Goal: Manage account settings

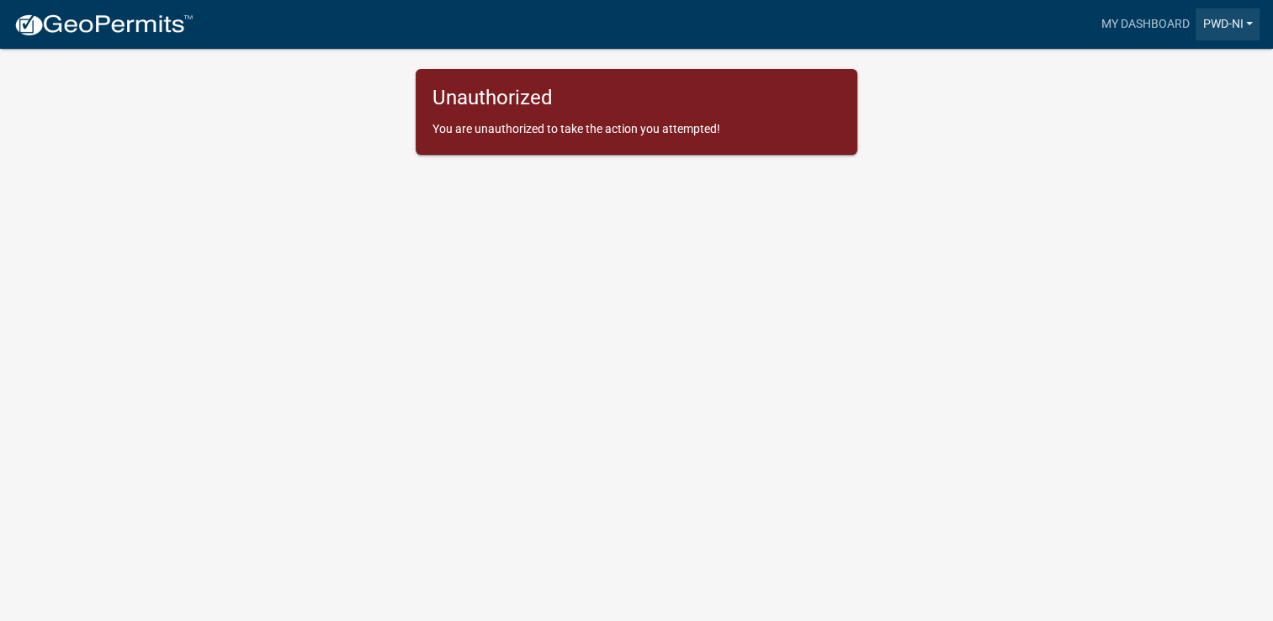
click at [1223, 26] on link "PWD-NI" at bounding box center [1227, 24] width 64 height 32
click at [1172, 71] on link "Account" at bounding box center [1192, 69] width 135 height 40
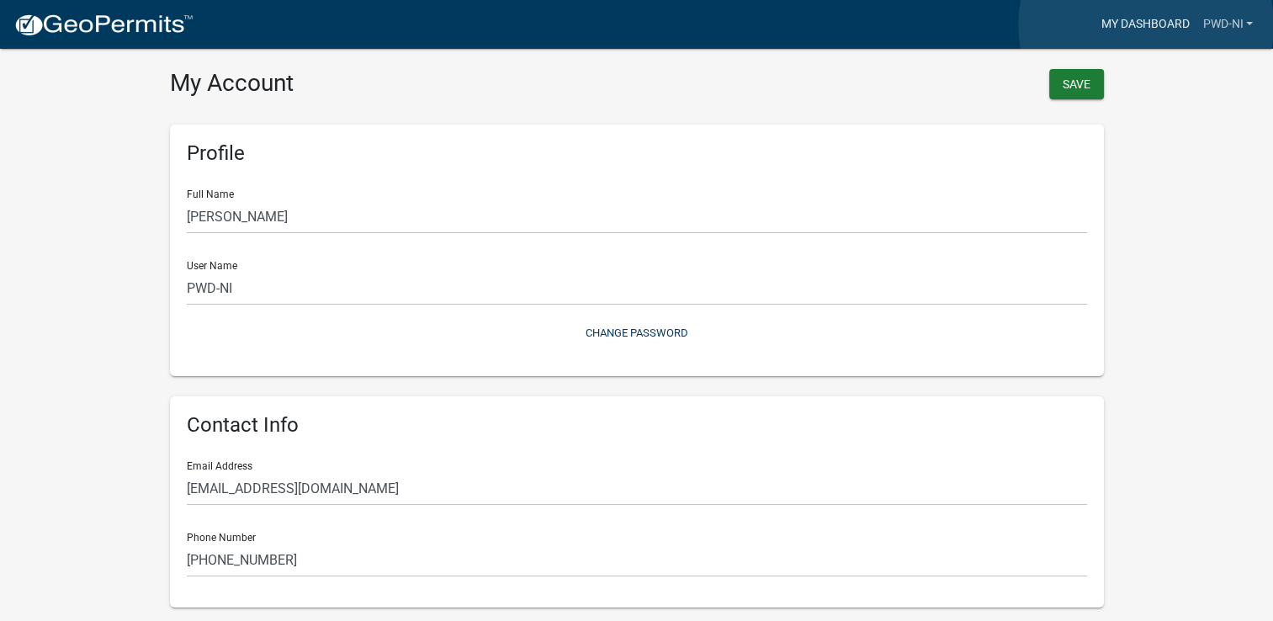
click at [1146, 25] on link "My Dashboard" at bounding box center [1145, 24] width 102 height 32
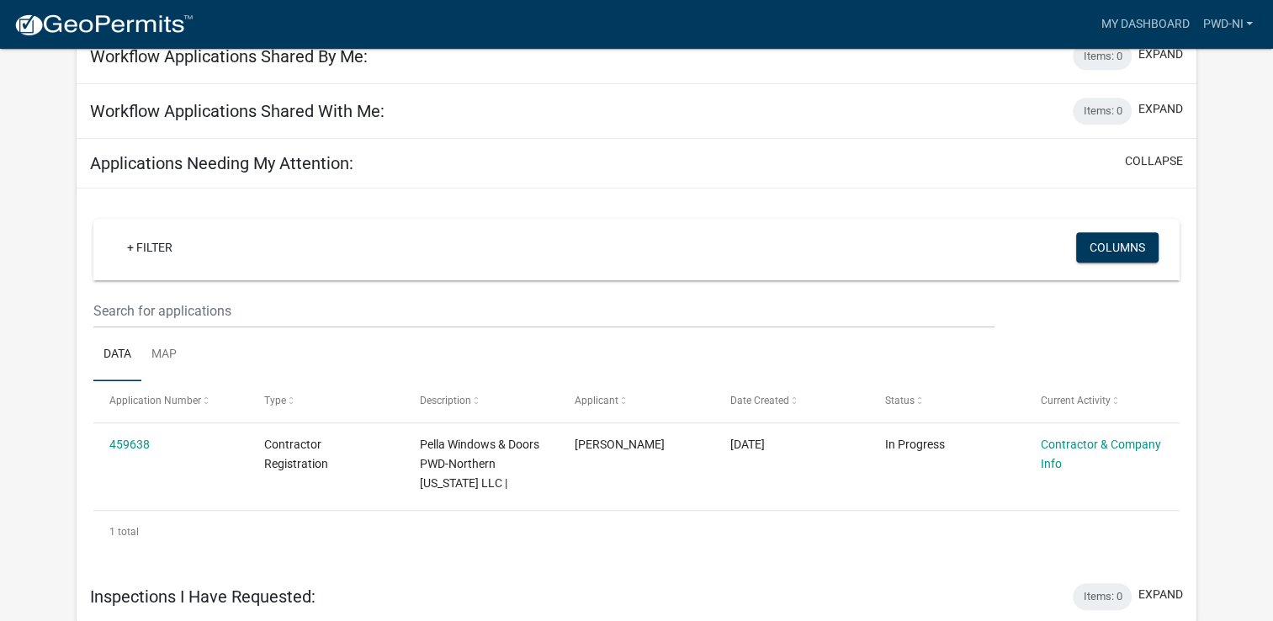
scroll to position [762, 0]
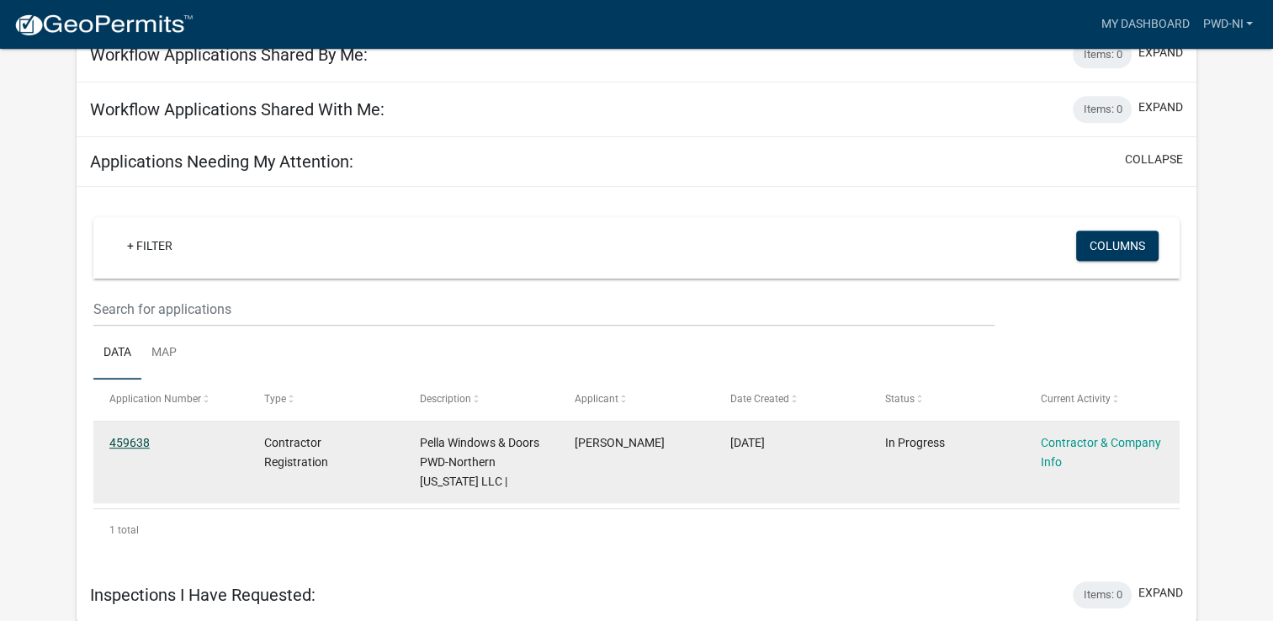
click at [133, 444] on link "459638" at bounding box center [129, 442] width 40 height 13
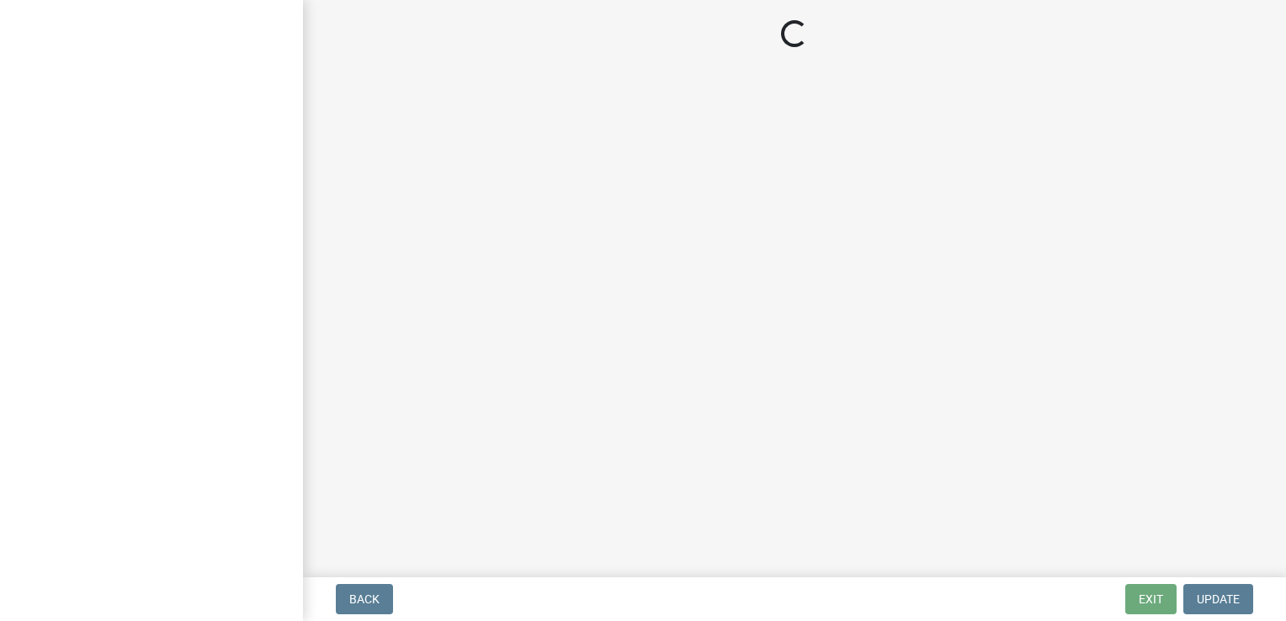
select select "IN"
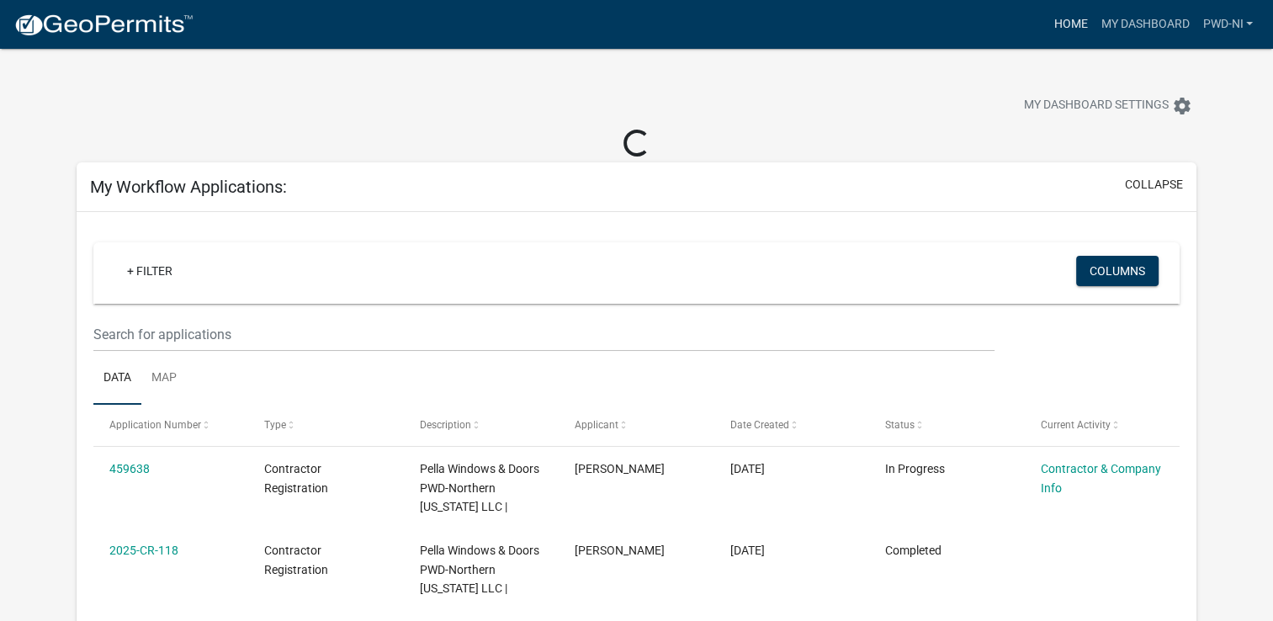
click at [1051, 18] on link "Home" at bounding box center [1070, 24] width 47 height 32
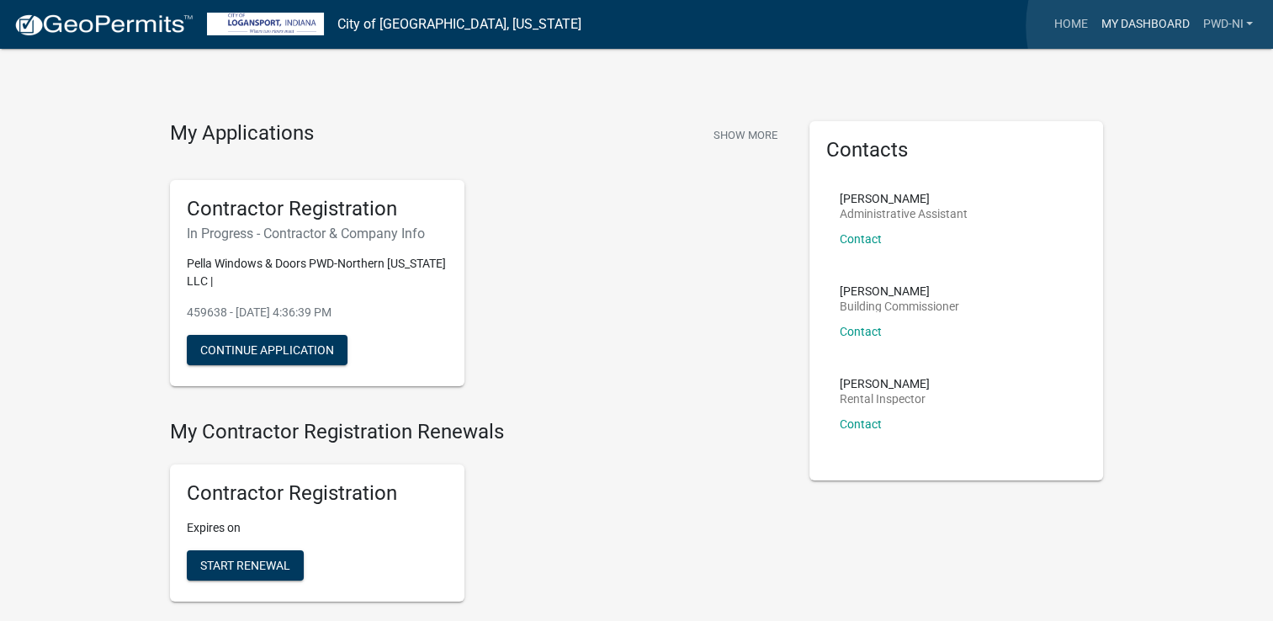
click at [1153, 26] on link "My Dashboard" at bounding box center [1145, 24] width 102 height 32
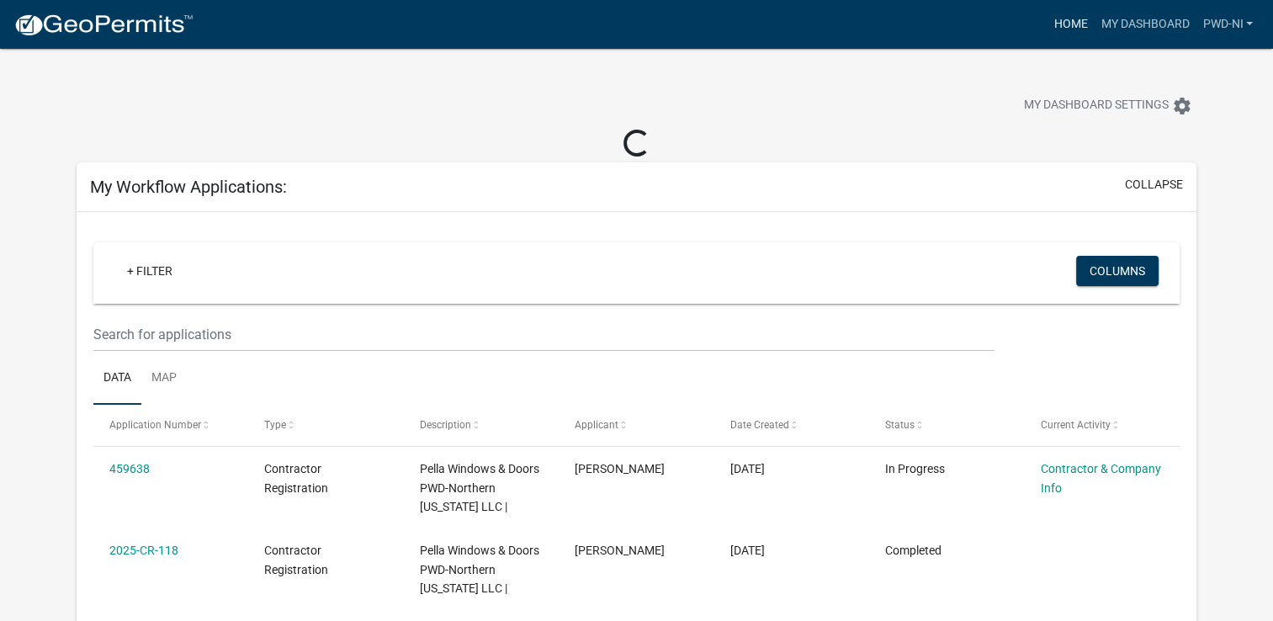
click at [1067, 19] on link "Home" at bounding box center [1070, 24] width 47 height 32
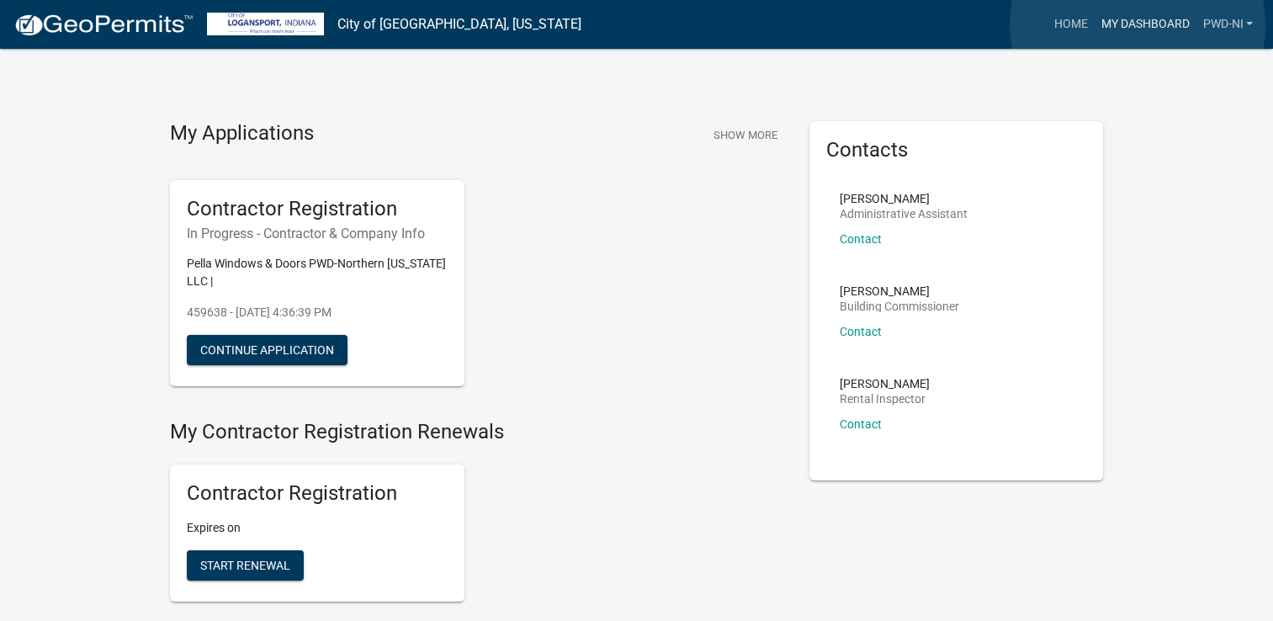
click at [1137, 25] on link "My Dashboard" at bounding box center [1145, 24] width 102 height 32
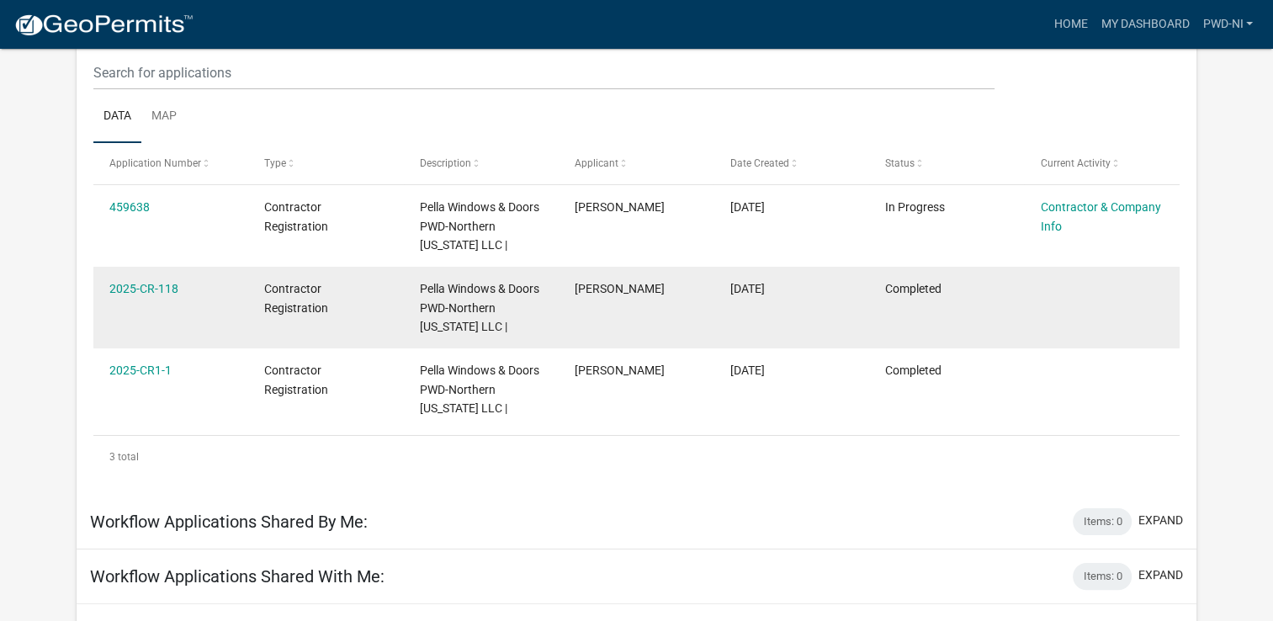
scroll to position [225, 0]
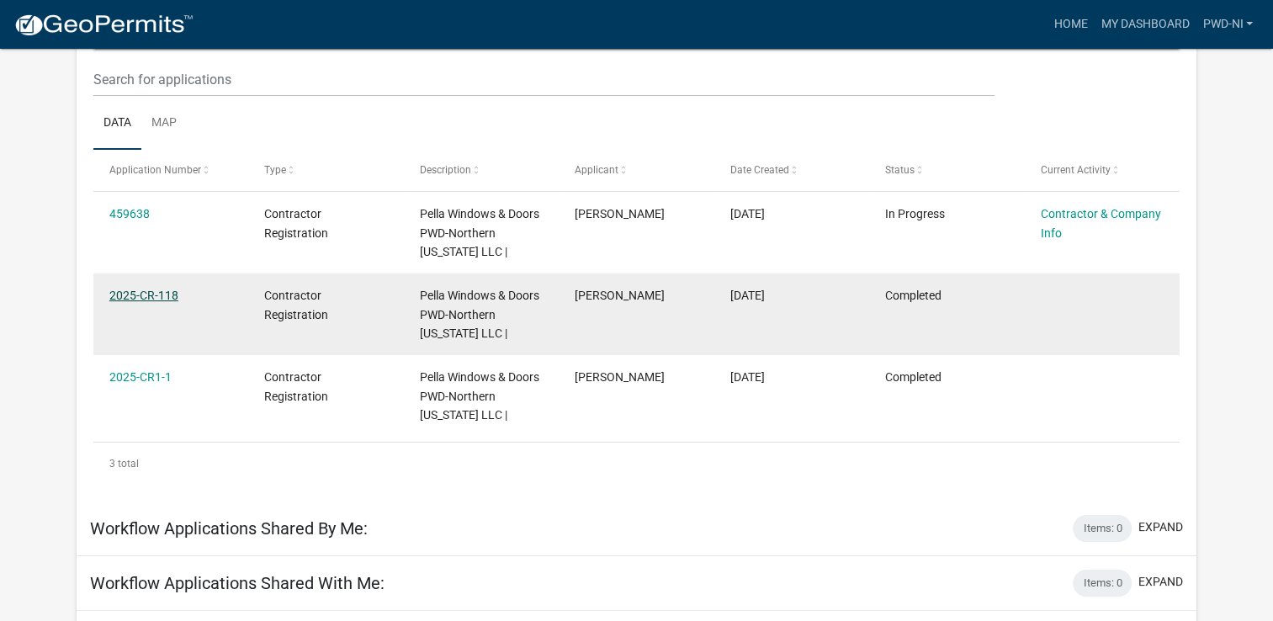
click at [158, 293] on link "2025-CR-118" at bounding box center [143, 295] width 69 height 13
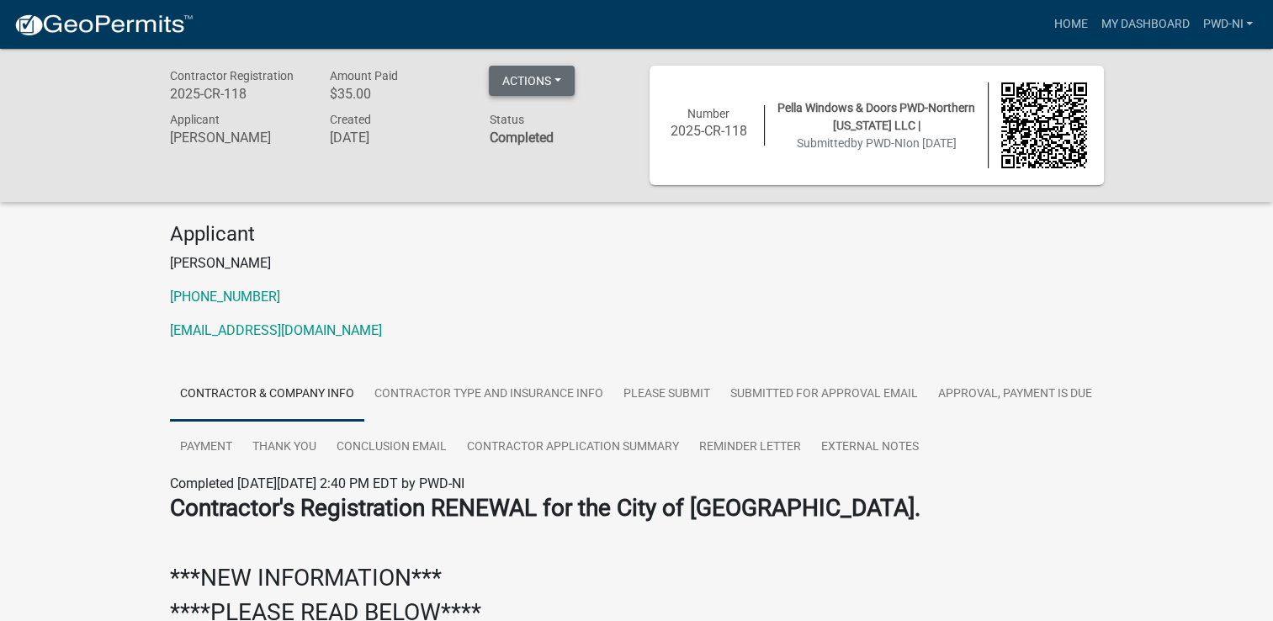
click at [533, 82] on button "Actions" at bounding box center [532, 81] width 86 height 30
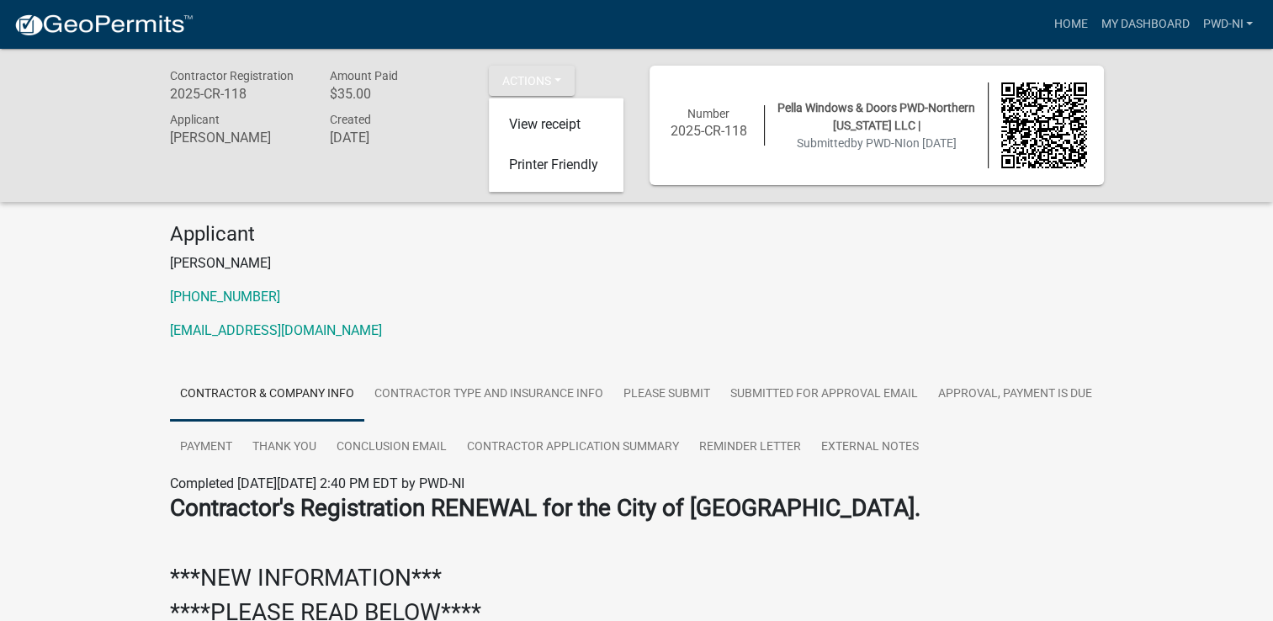
click at [969, 263] on p "Beth Noles" at bounding box center [637, 263] width 934 height 20
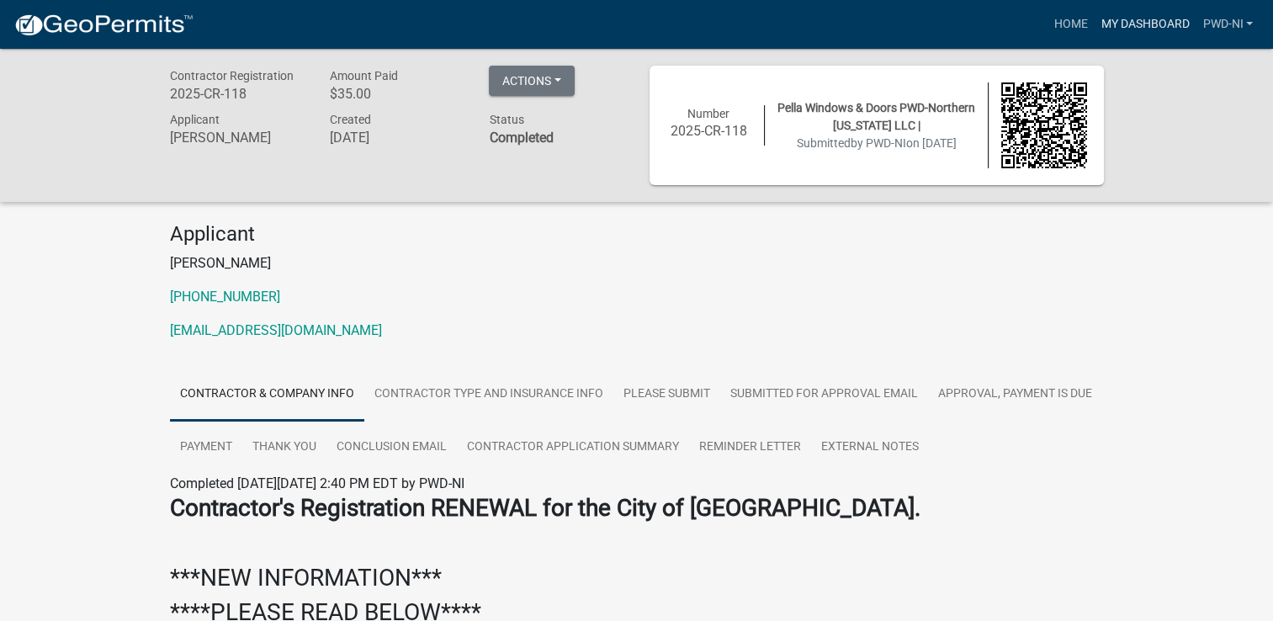
click at [1152, 21] on link "My Dashboard" at bounding box center [1145, 24] width 102 height 32
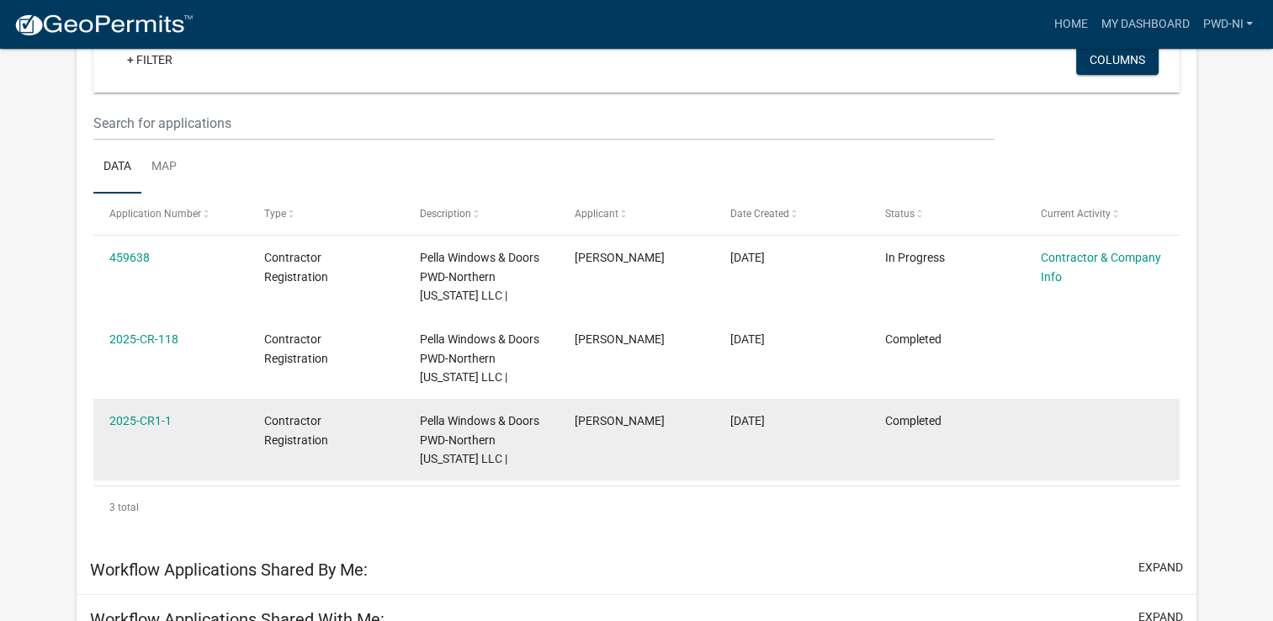
scroll to position [182, 0]
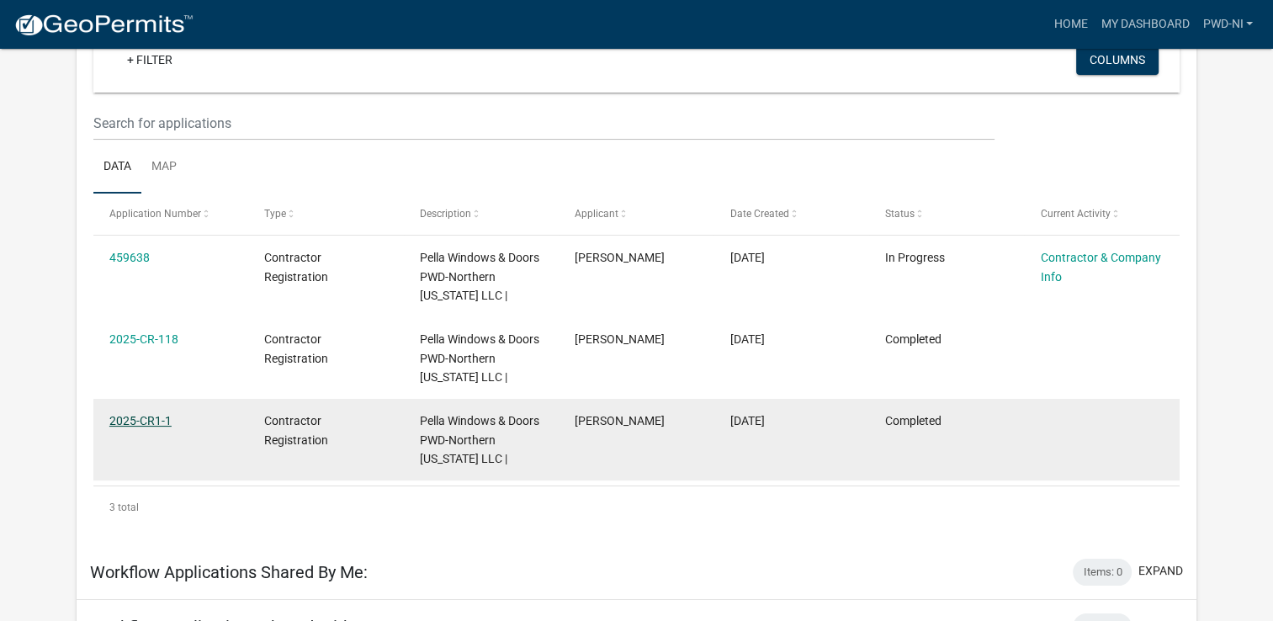
click at [141, 419] on link "2025-CR1-1" at bounding box center [140, 420] width 62 height 13
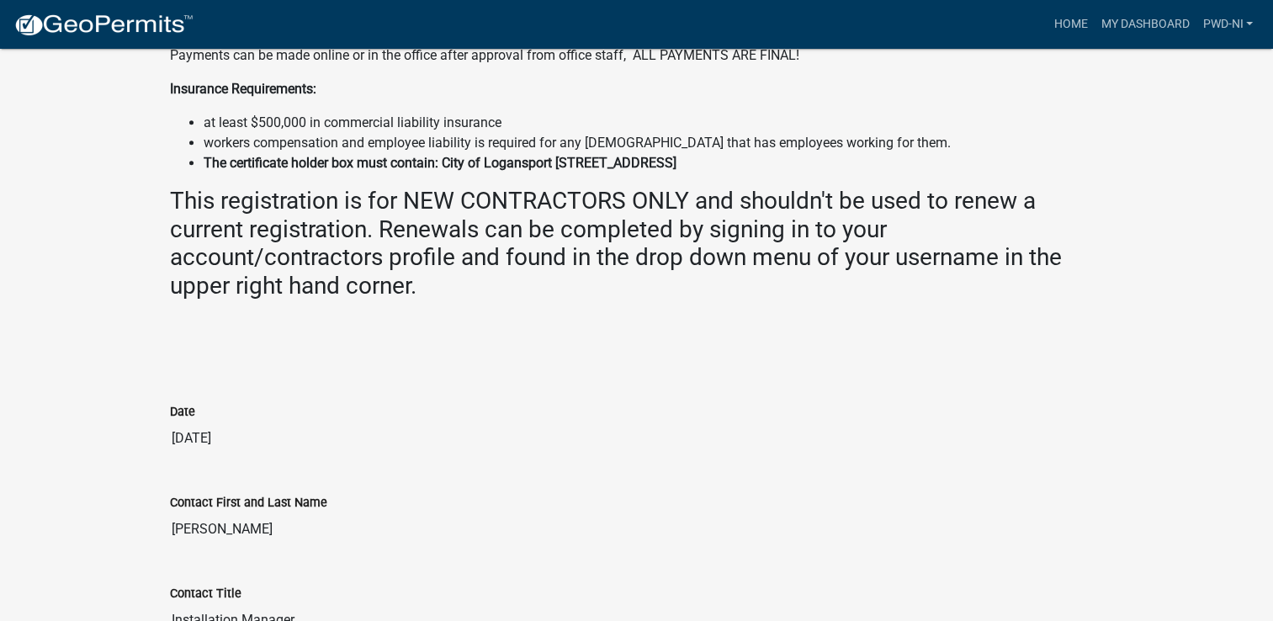
scroll to position [683, 0]
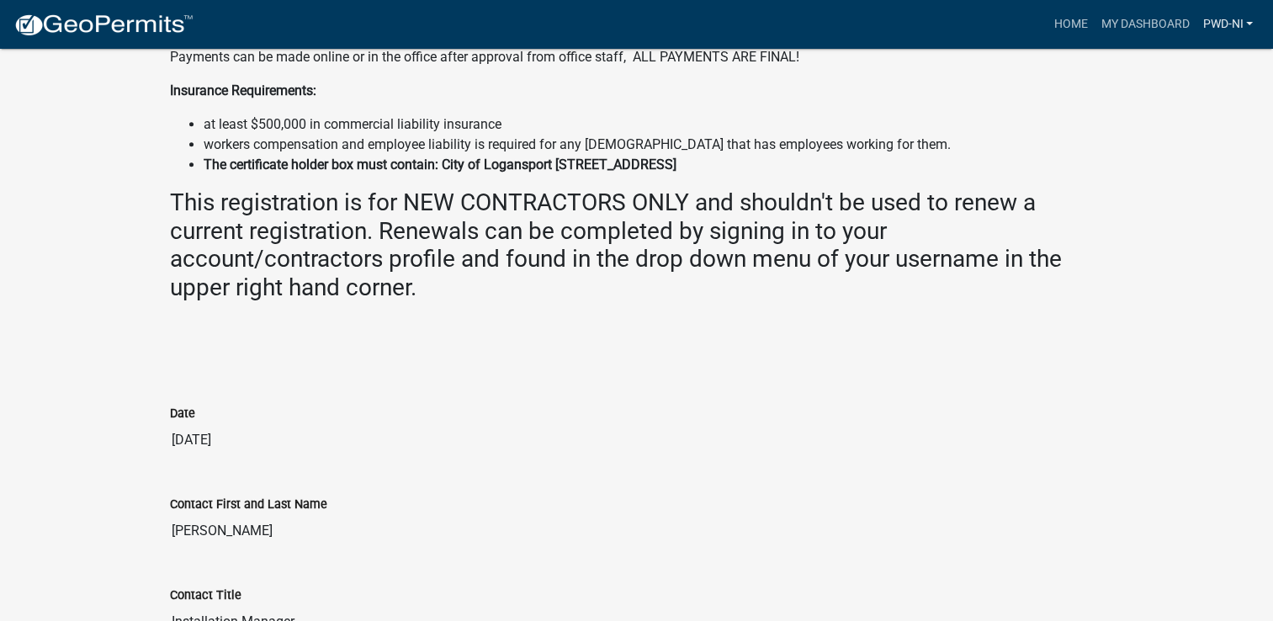
click at [1233, 22] on link "PWD-NI" at bounding box center [1227, 24] width 64 height 32
click at [1166, 67] on link "Account" at bounding box center [1192, 69] width 135 height 40
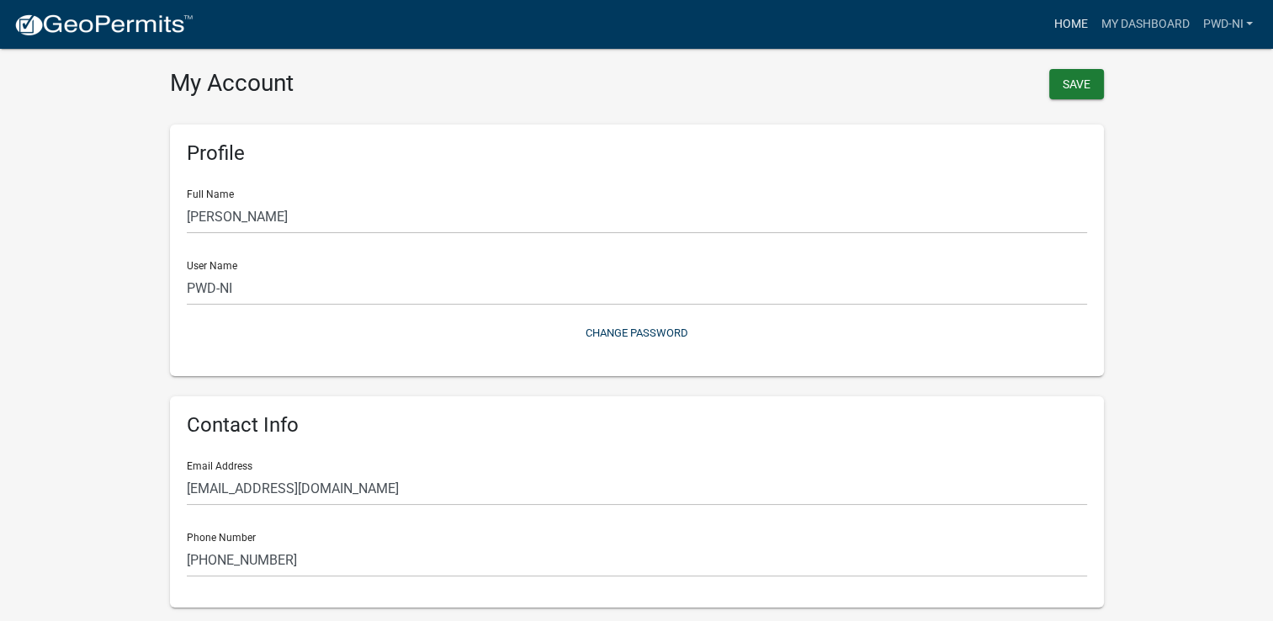
click at [1063, 29] on link "Home" at bounding box center [1070, 24] width 47 height 32
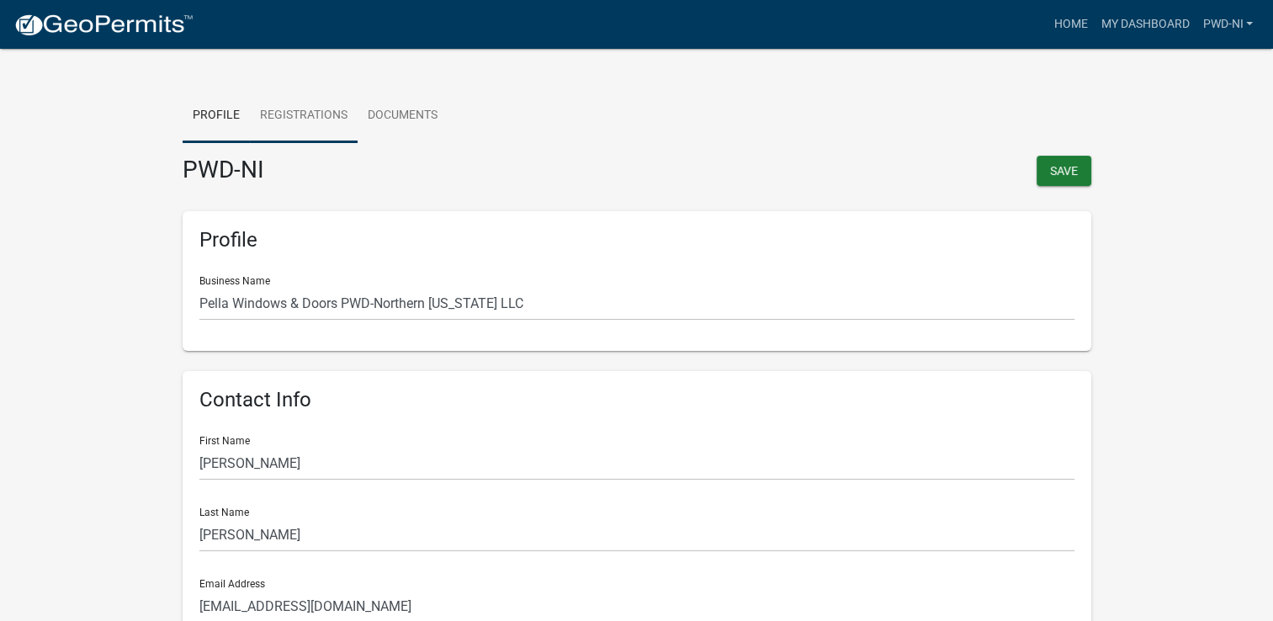
click at [285, 119] on link "Registrations" at bounding box center [304, 116] width 108 height 54
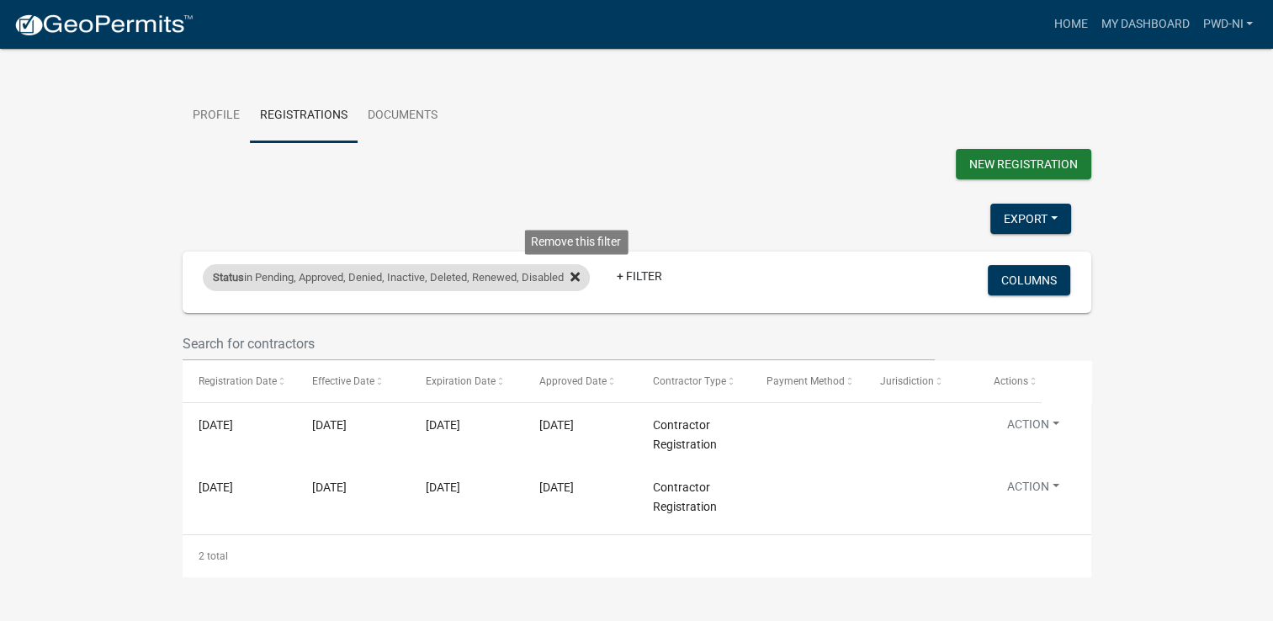
click at [580, 277] on icon at bounding box center [574, 276] width 9 height 9
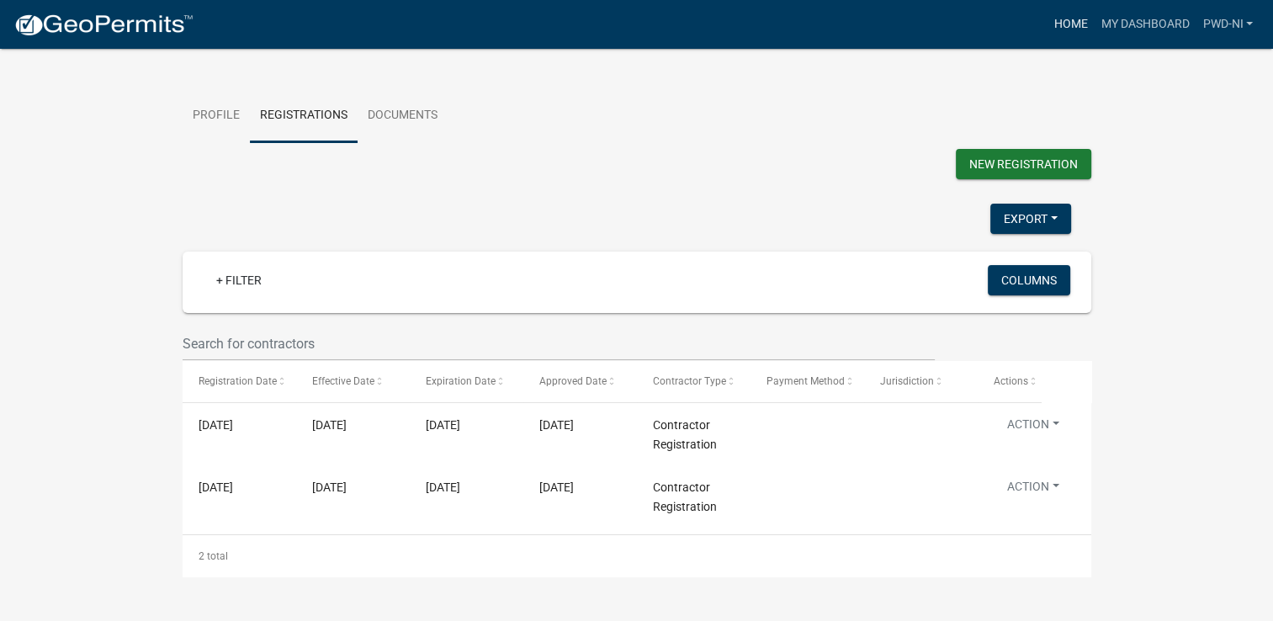
click at [1060, 22] on link "Home" at bounding box center [1070, 24] width 47 height 32
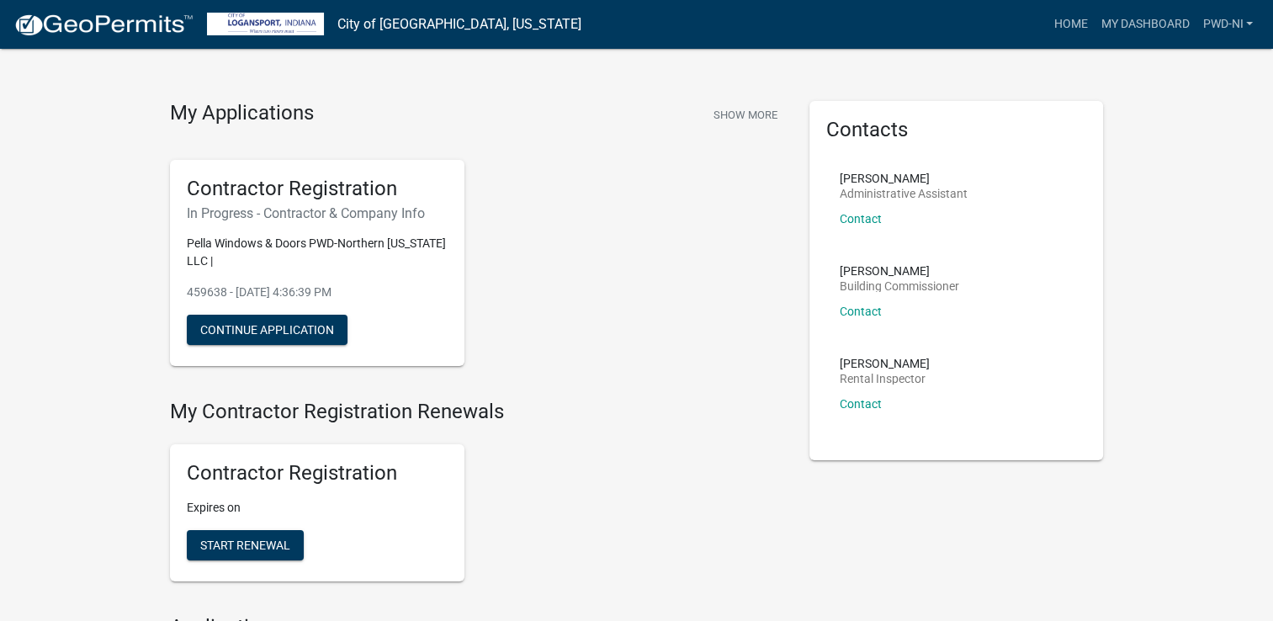
scroll to position [20, 0]
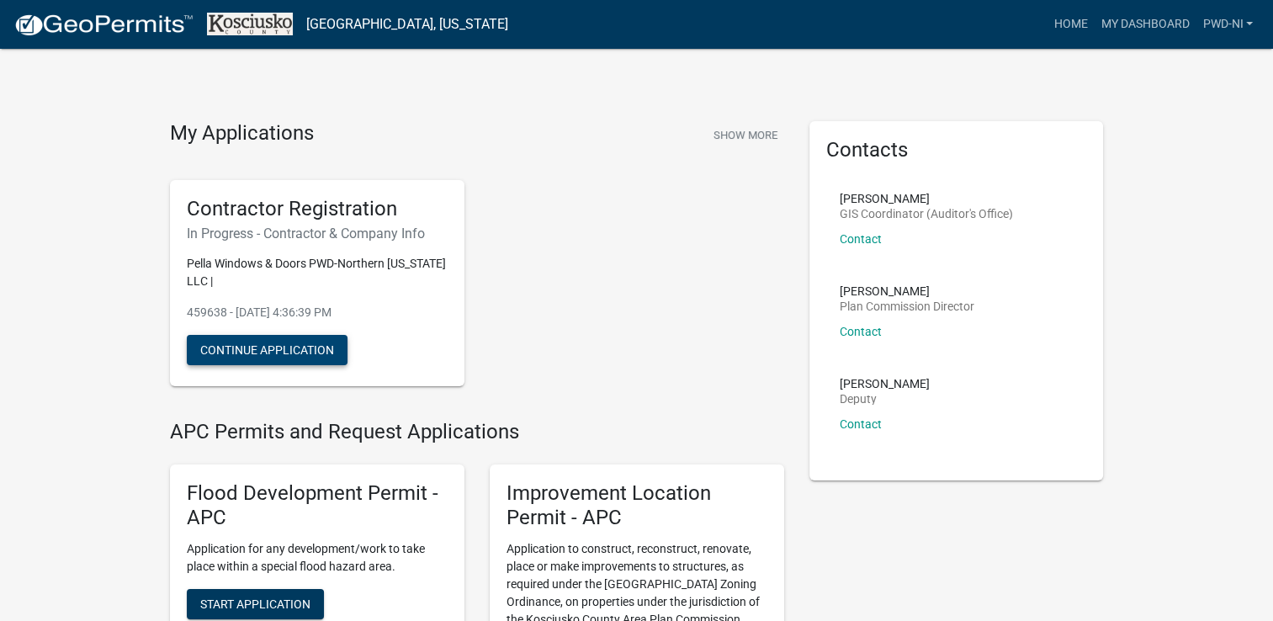
click at [260, 351] on button "Continue Application" at bounding box center [267, 350] width 161 height 30
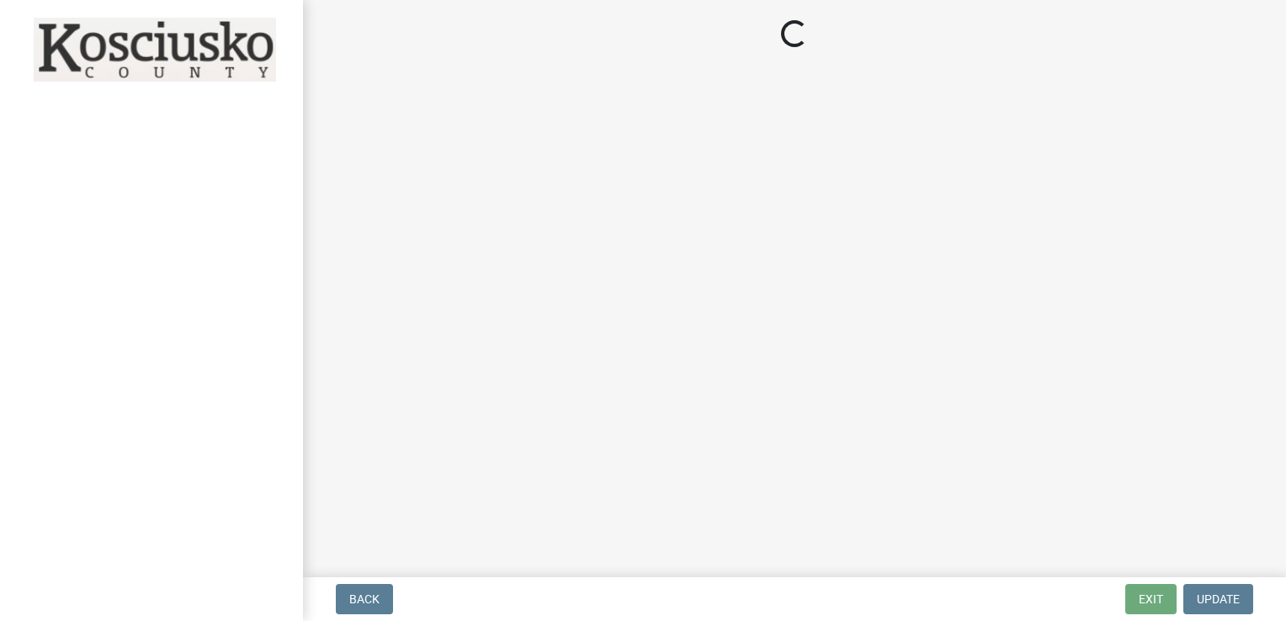
select select "IN"
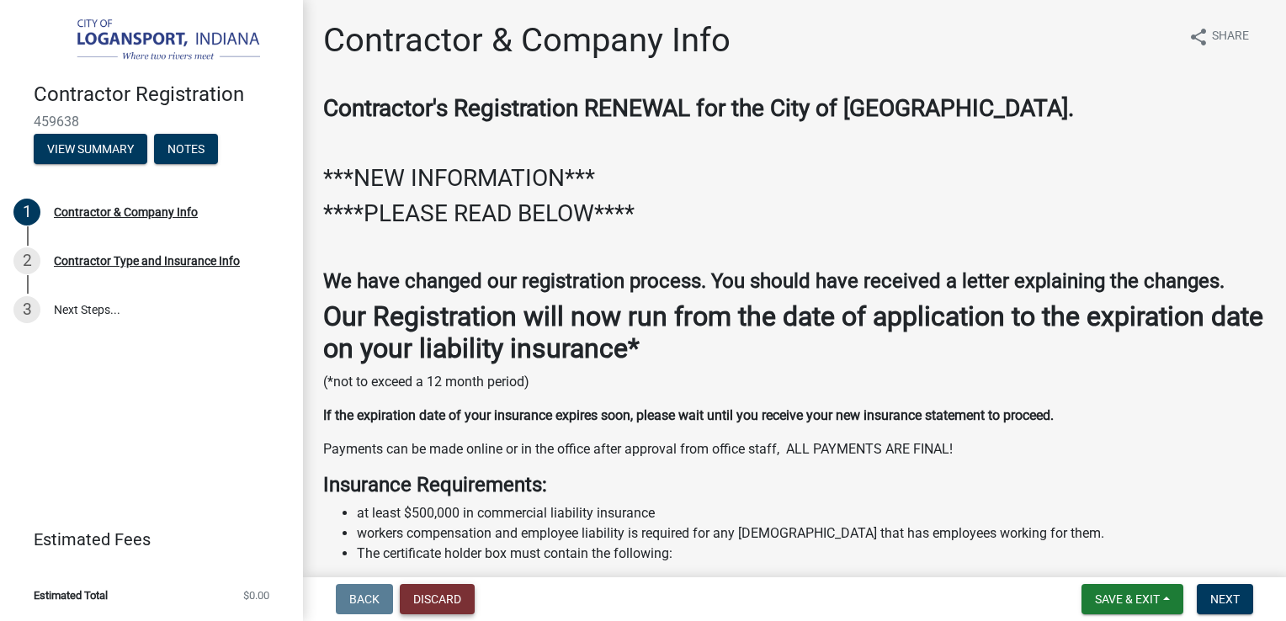
click at [439, 607] on button "Discard" at bounding box center [437, 599] width 75 height 30
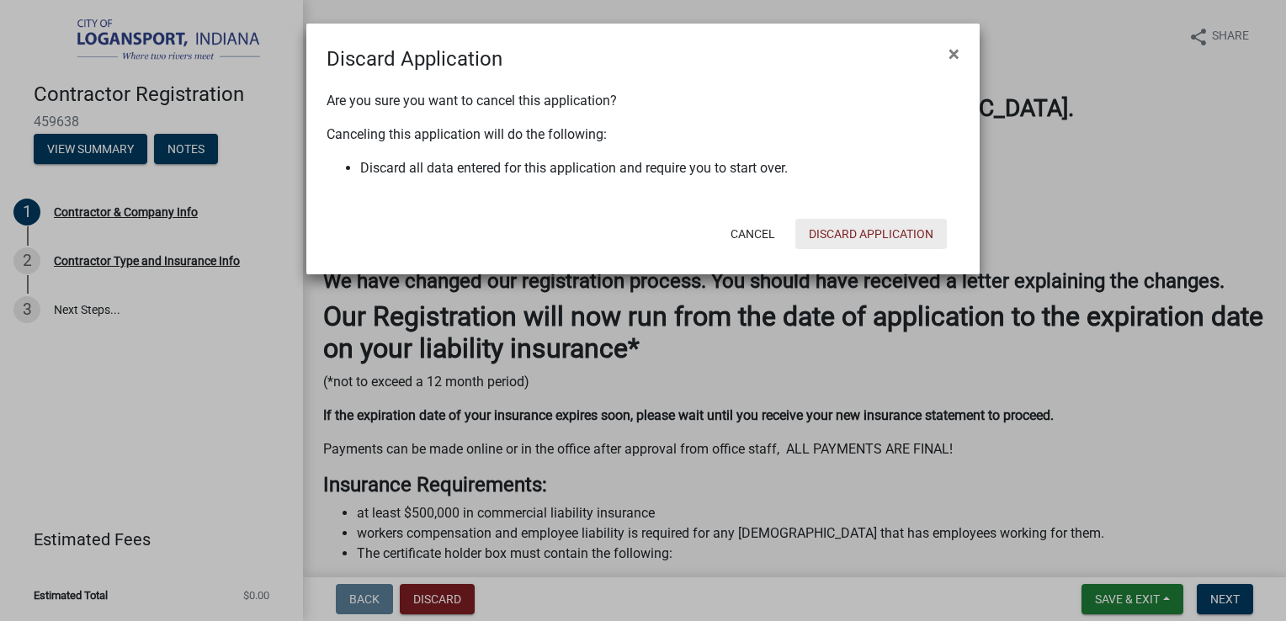
click at [833, 231] on button "Discard Application" at bounding box center [870, 234] width 151 height 30
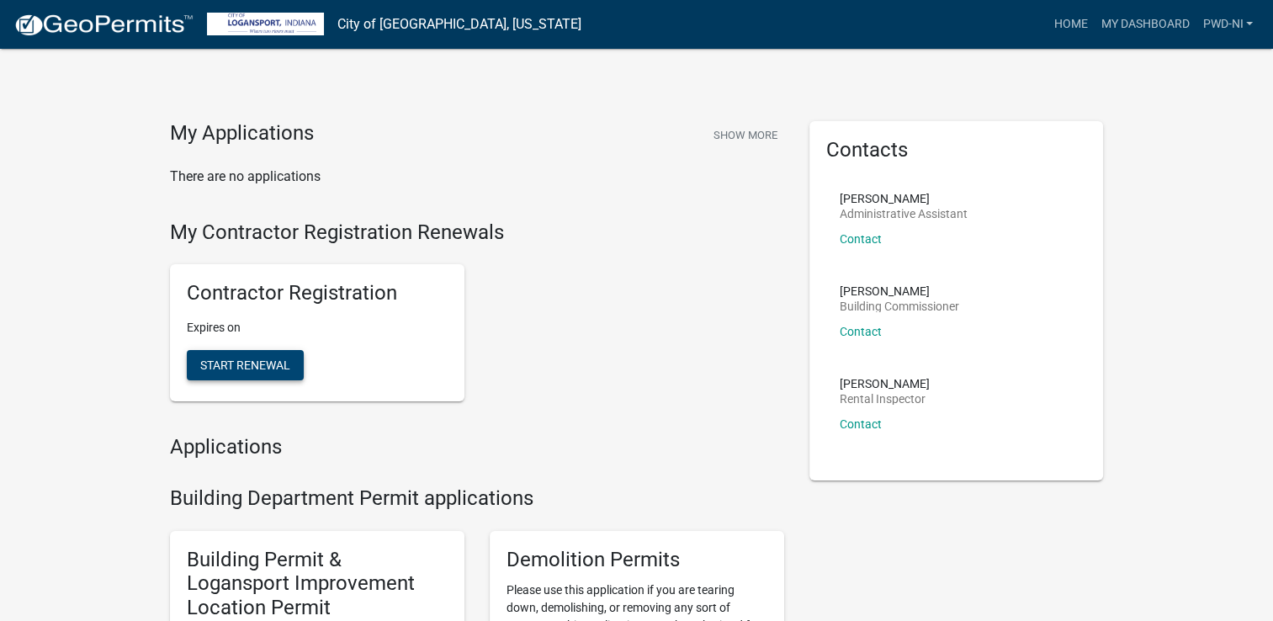
click at [249, 359] on span "Start Renewal" at bounding box center [245, 364] width 90 height 13
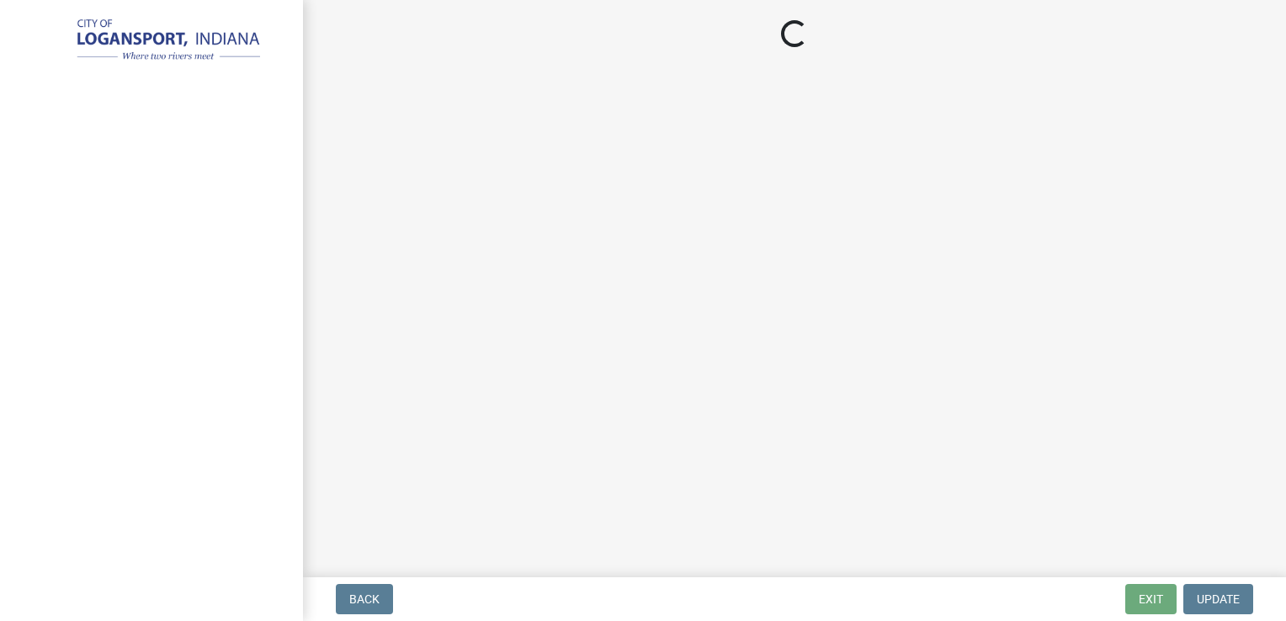
select select "IN"
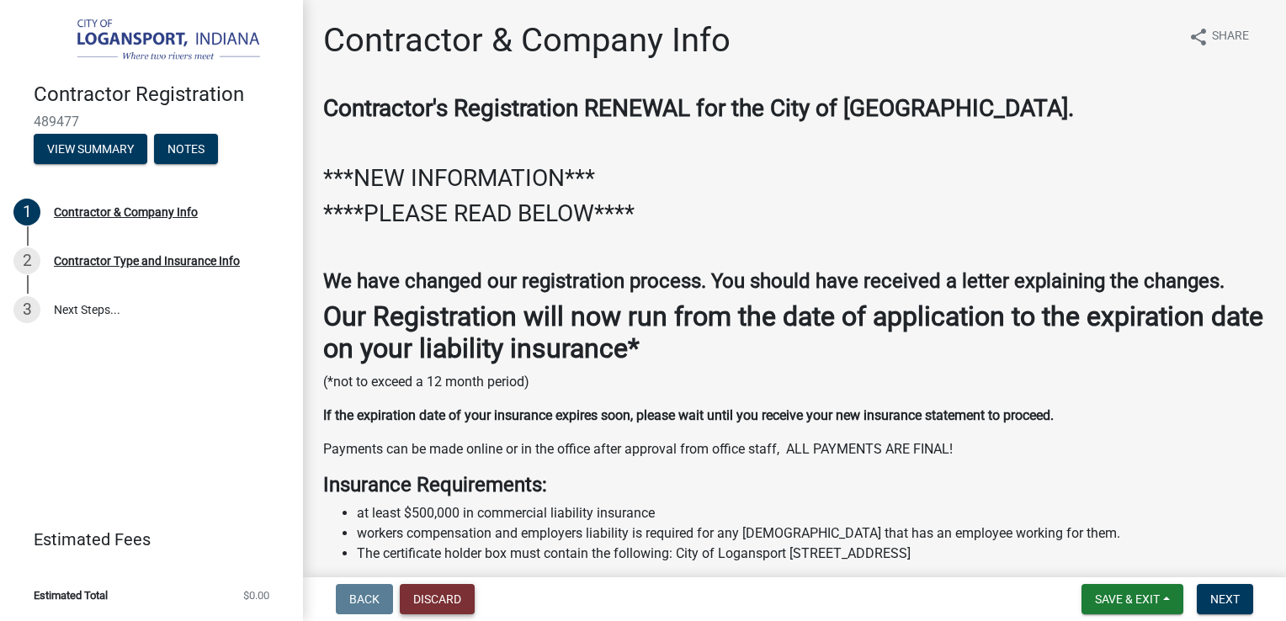
click at [434, 598] on button "Discard" at bounding box center [437, 599] width 75 height 30
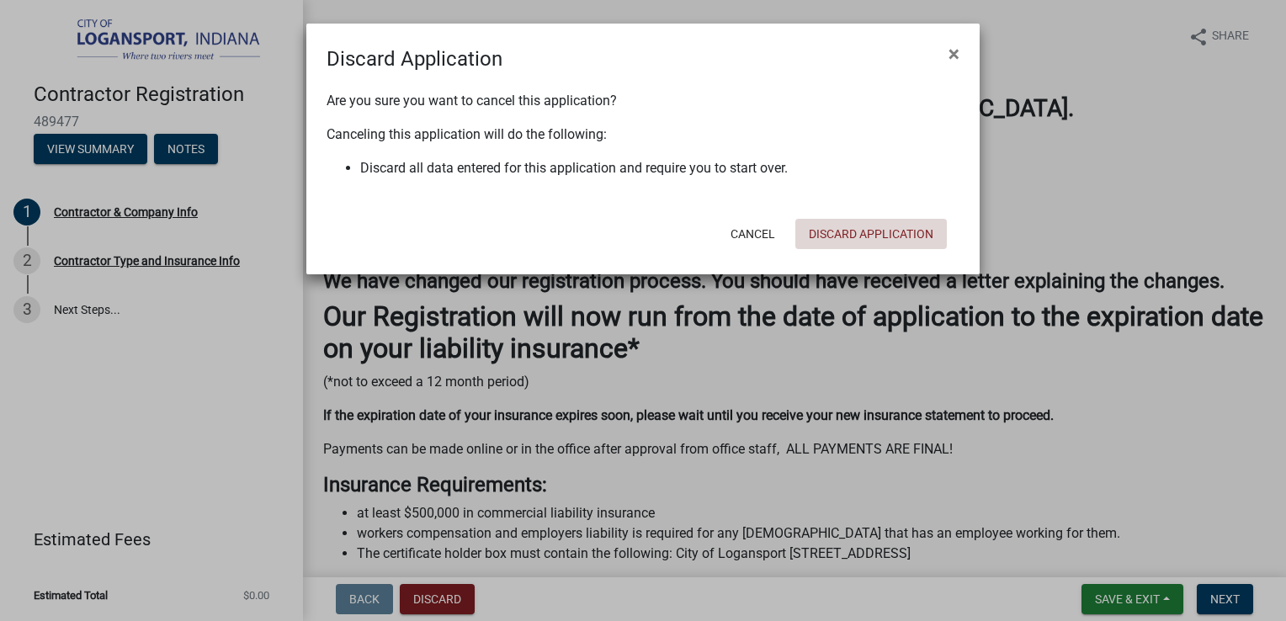
click at [887, 224] on button "Discard Application" at bounding box center [870, 234] width 151 height 30
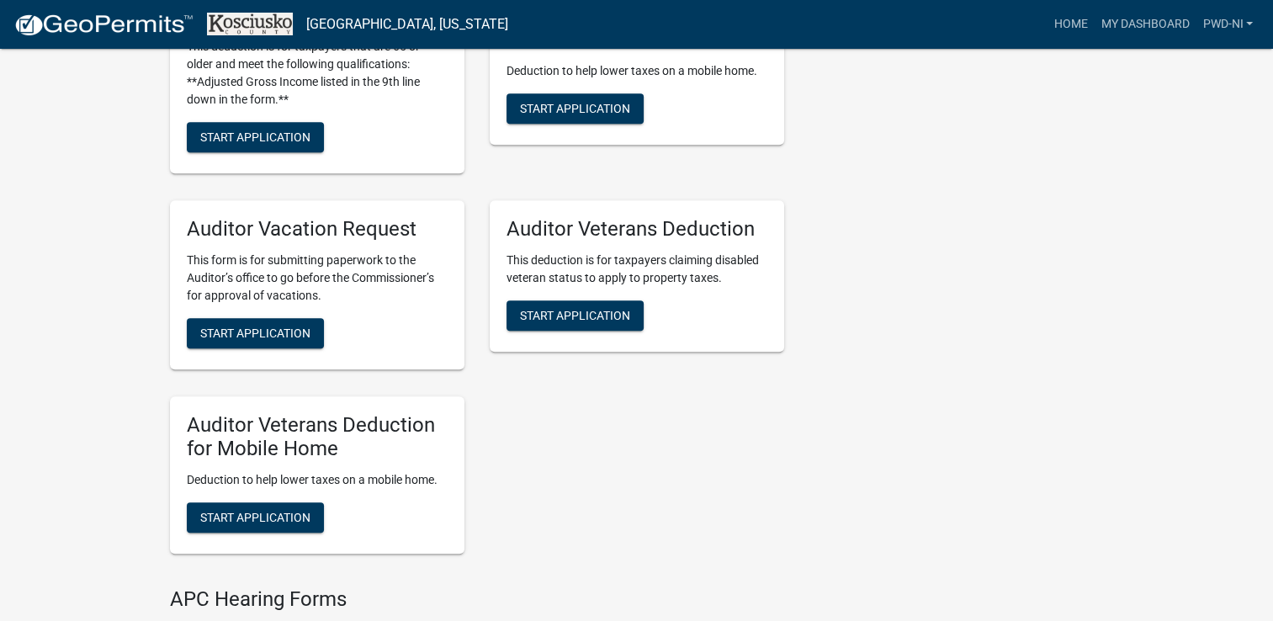
scroll to position [1439, 0]
click at [1231, 30] on link "PWD-NI" at bounding box center [1227, 24] width 64 height 32
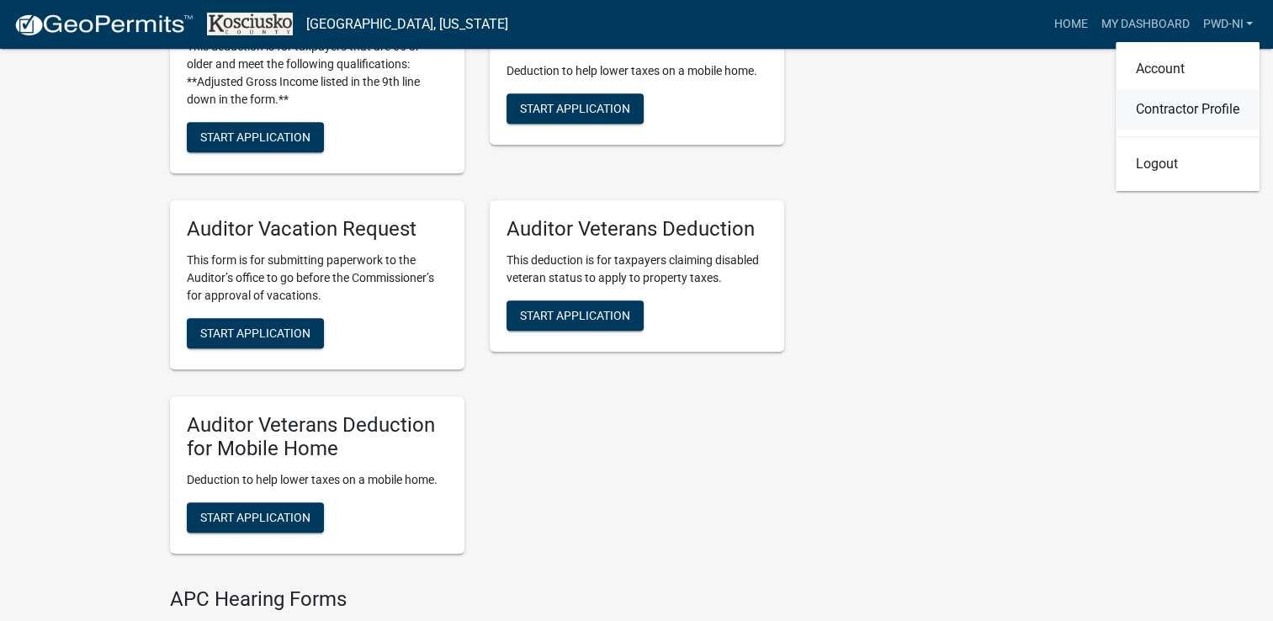
click at [1172, 110] on link "Contractor Profile" at bounding box center [1188, 109] width 144 height 40
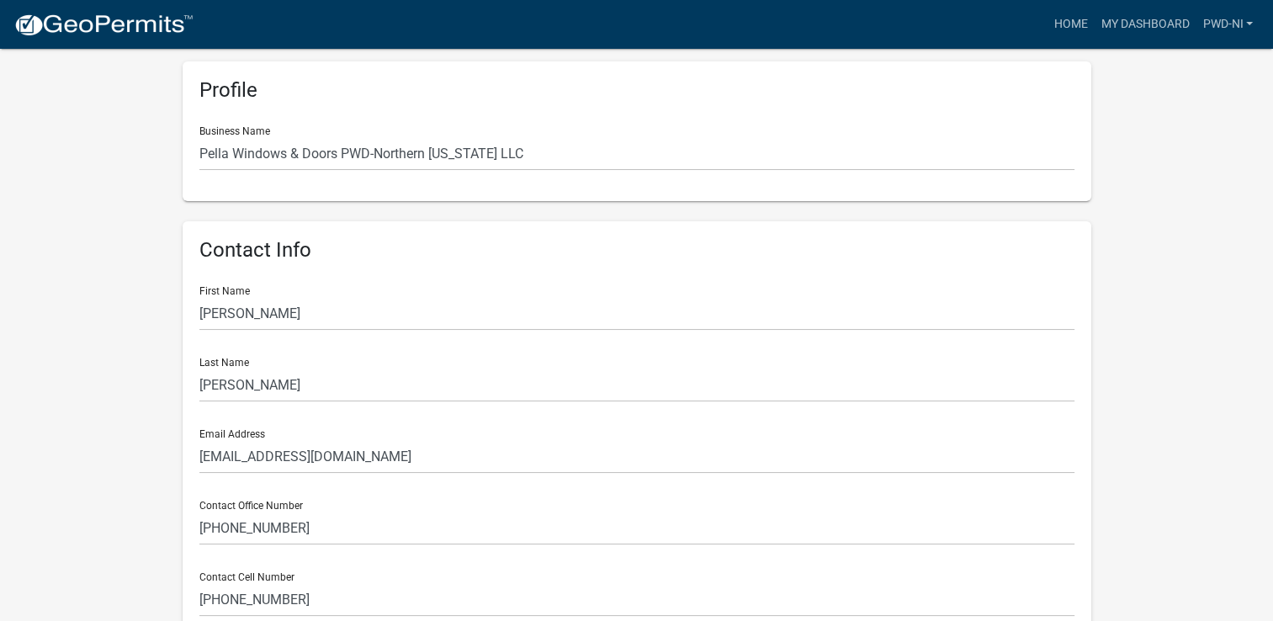
scroll to position [148, 0]
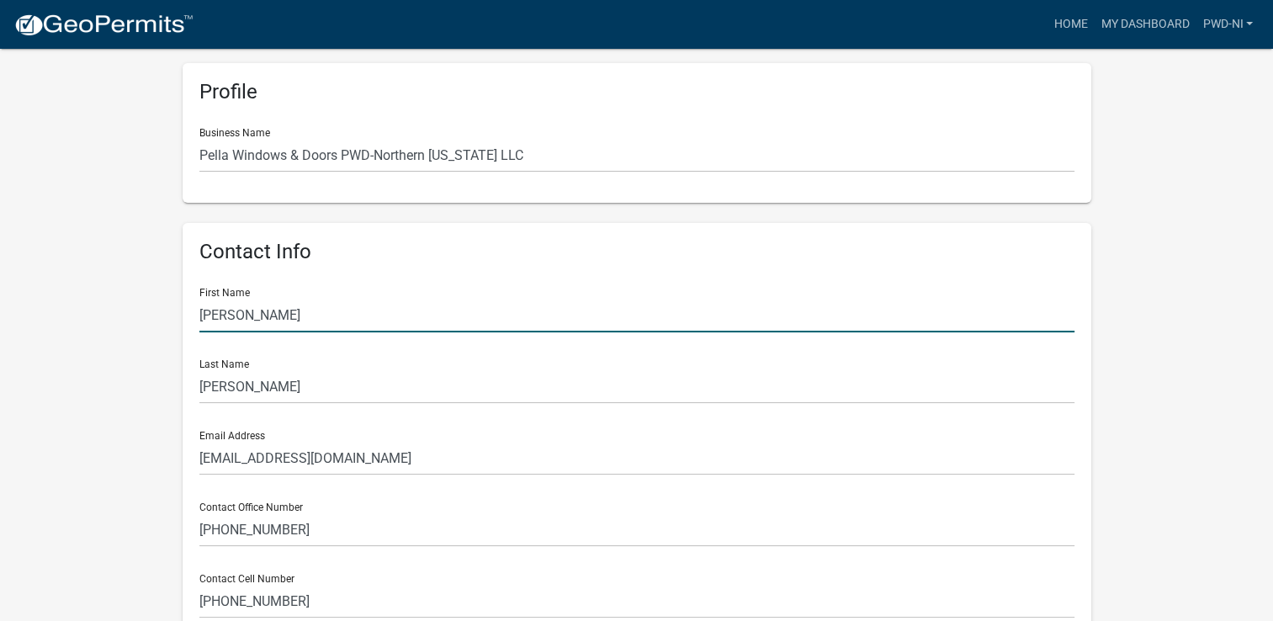
click at [236, 318] on input "Beth" at bounding box center [636, 315] width 875 height 34
type input "B"
type input "Jeremy"
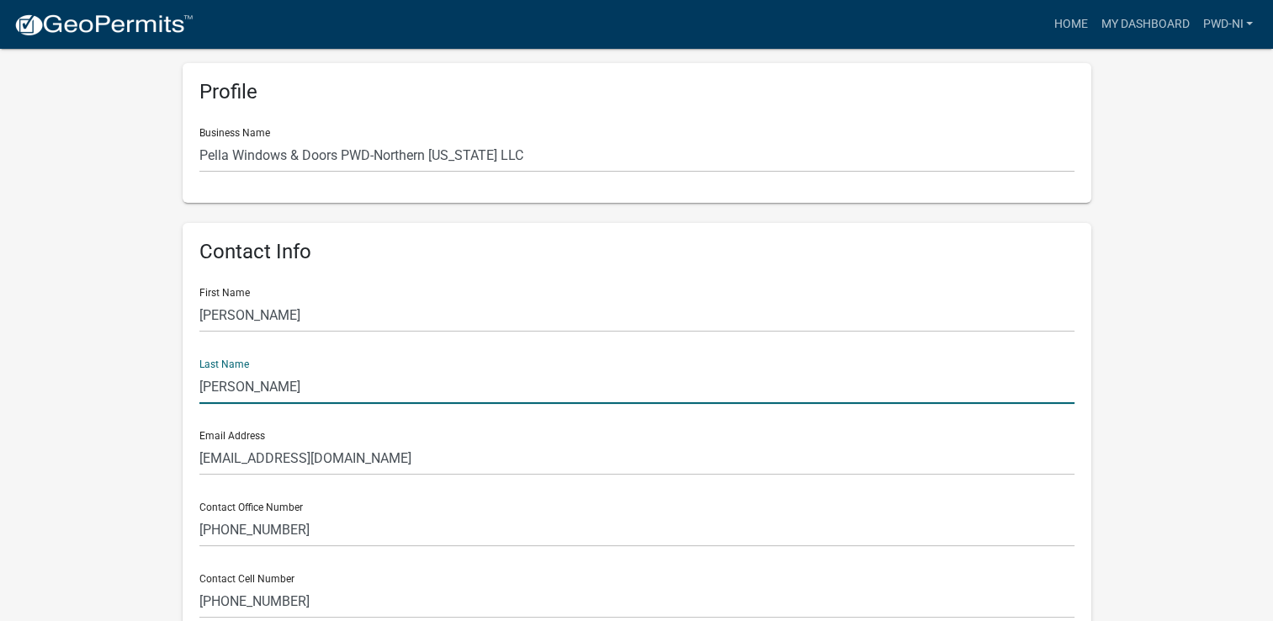
type input "[PERSON_NAME]"
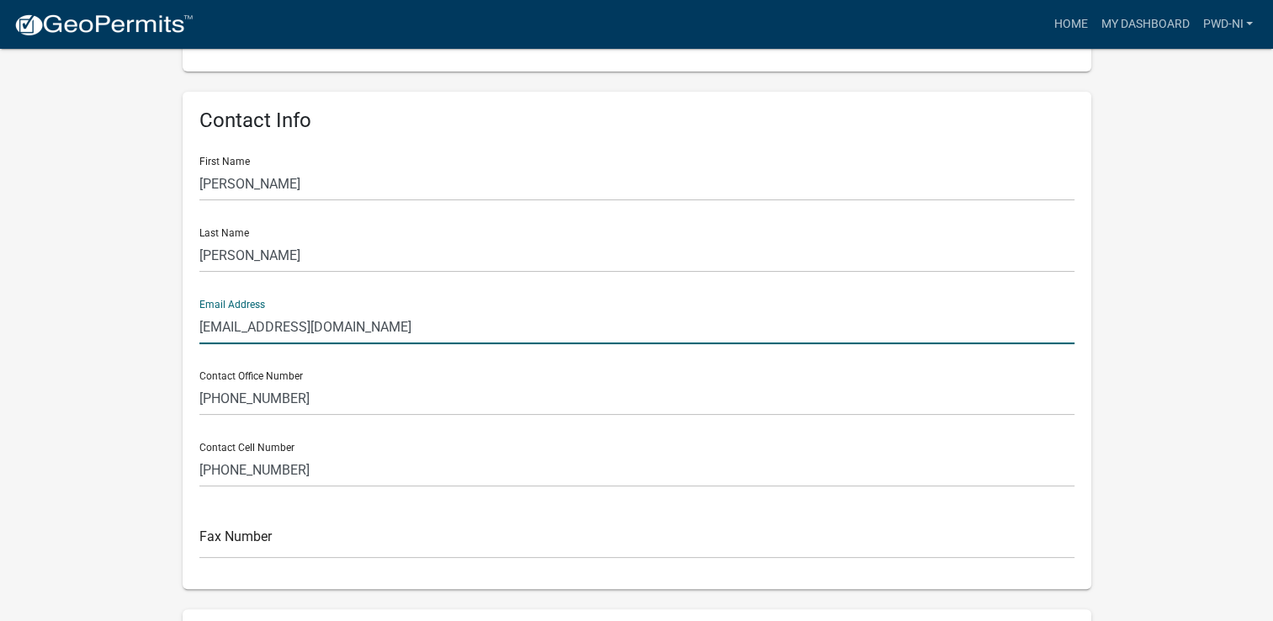
scroll to position [346, 0]
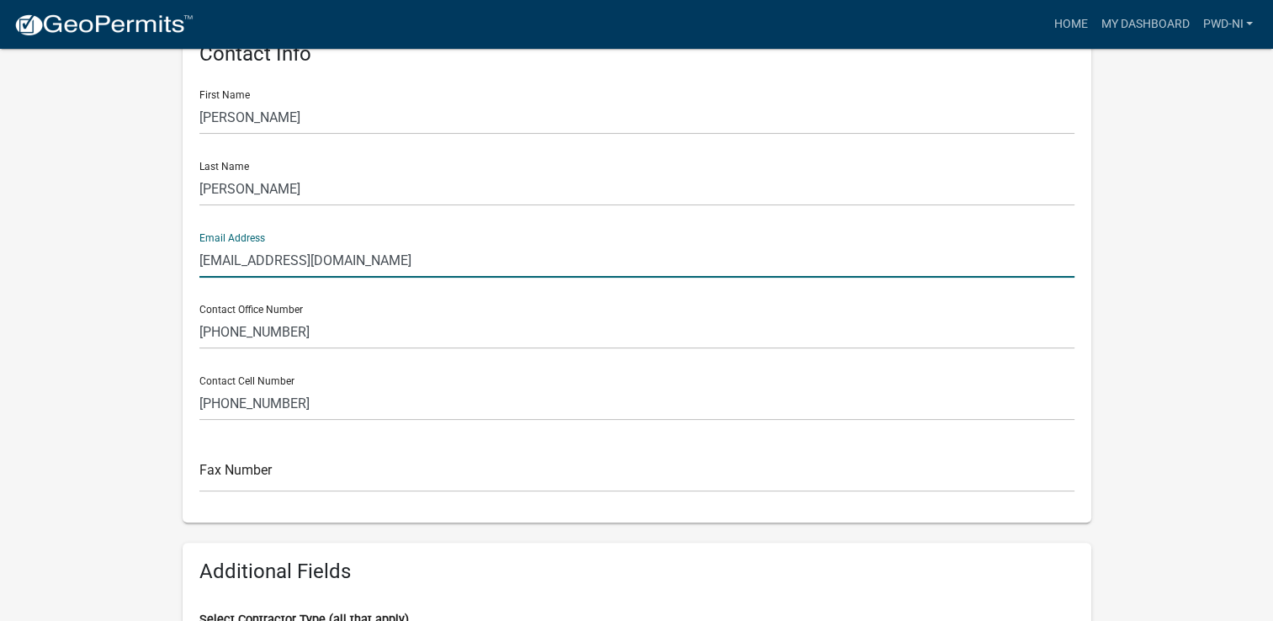
type input "[EMAIL_ADDRESS][DOMAIN_NAME]"
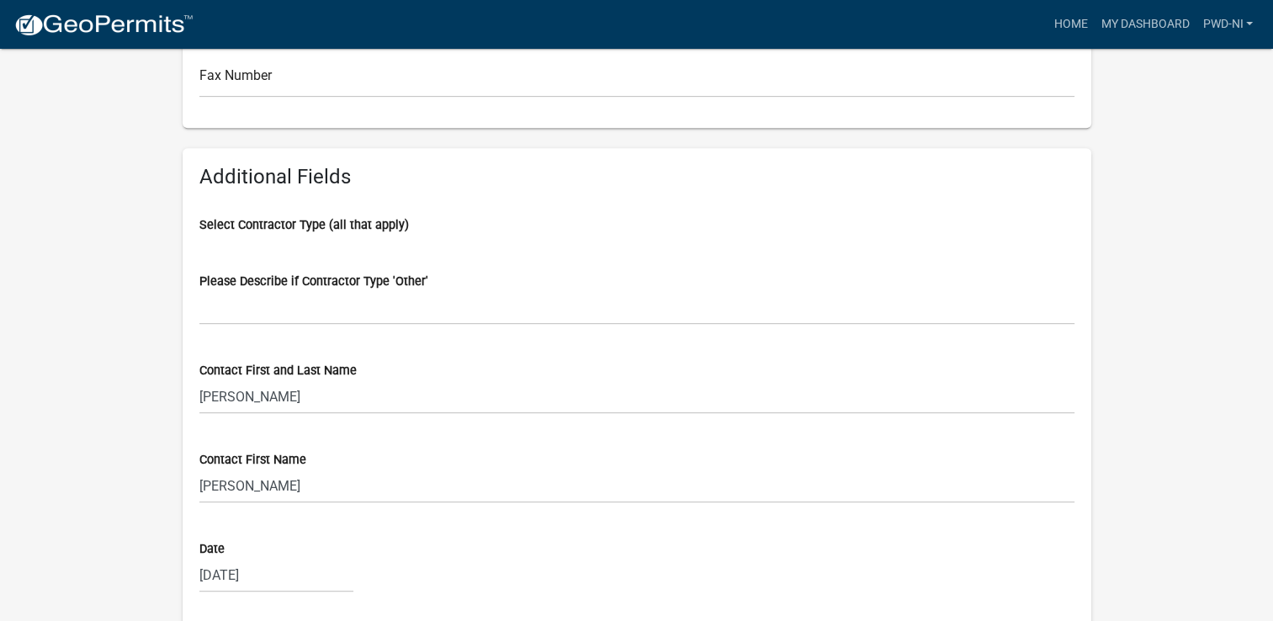
scroll to position [740, 0]
click at [332, 220] on label "Select Contractor Type (all that apply)" at bounding box center [303, 226] width 209 height 12
click at [283, 262] on div "Please Describe if Contractor Type 'Other'" at bounding box center [636, 287] width 875 height 76
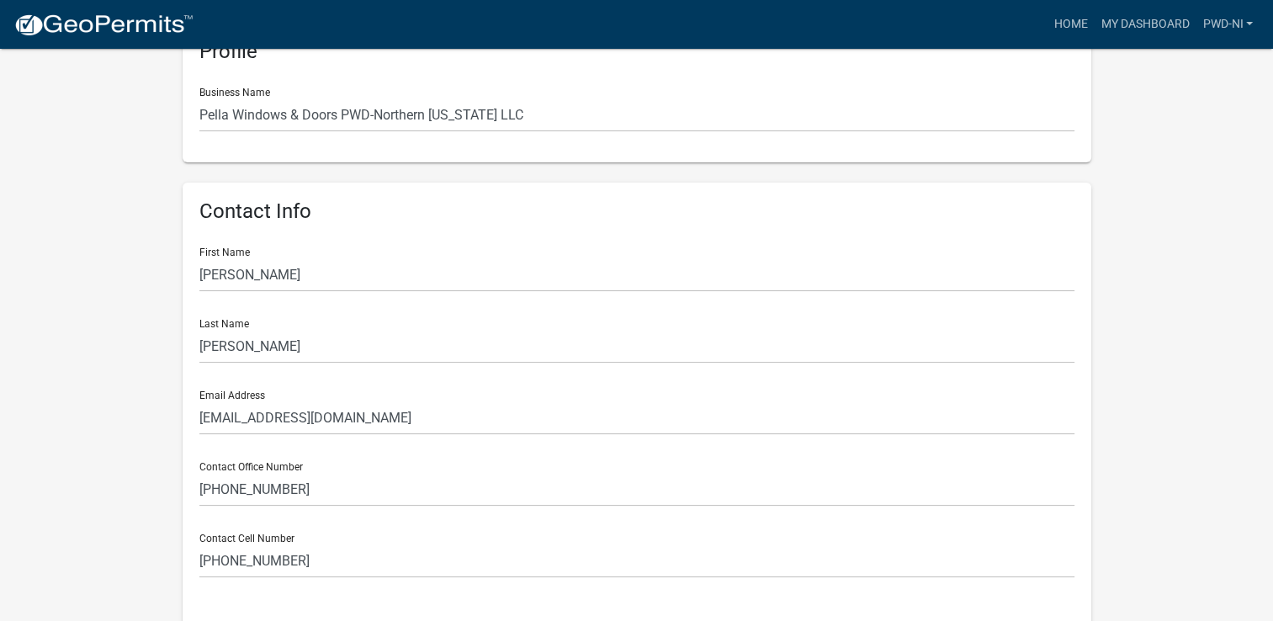
scroll to position [0, 0]
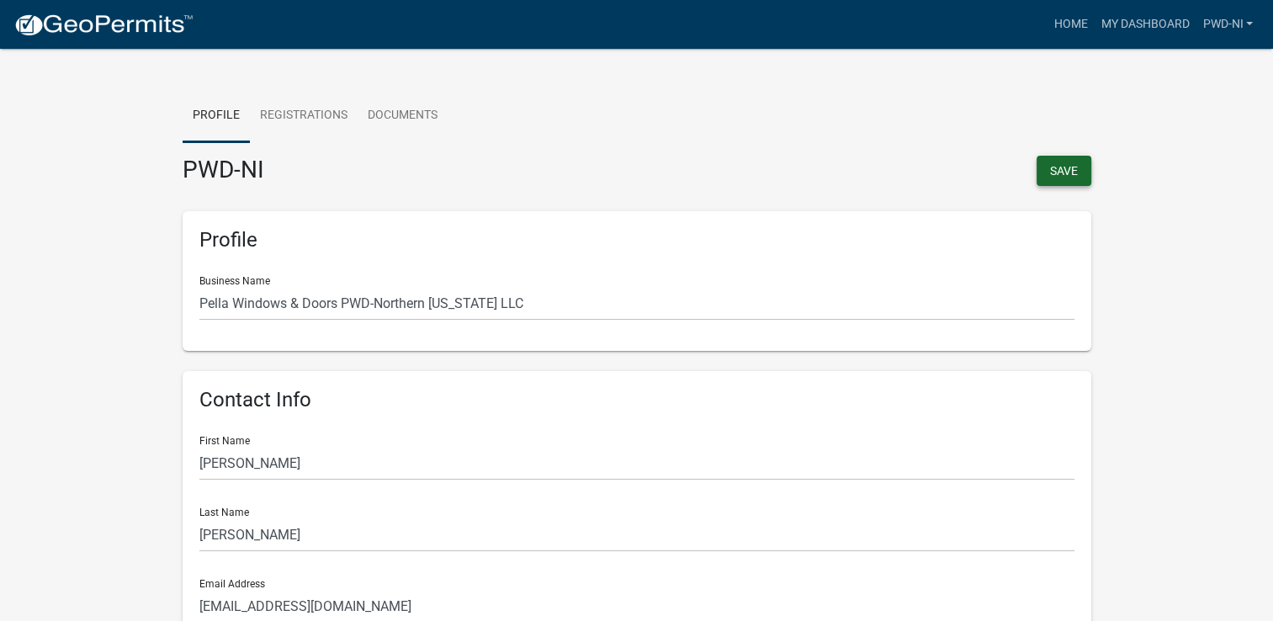
click at [1059, 167] on button "Save" at bounding box center [1063, 171] width 55 height 30
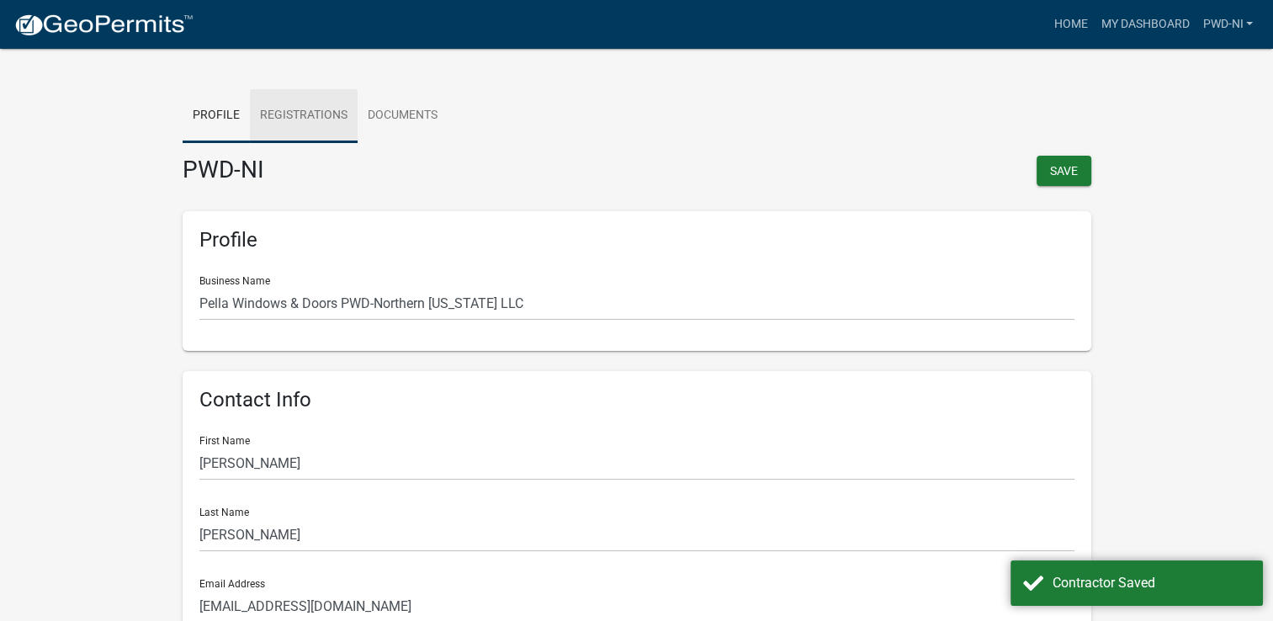
click at [303, 113] on link "Registrations" at bounding box center [304, 116] width 108 height 54
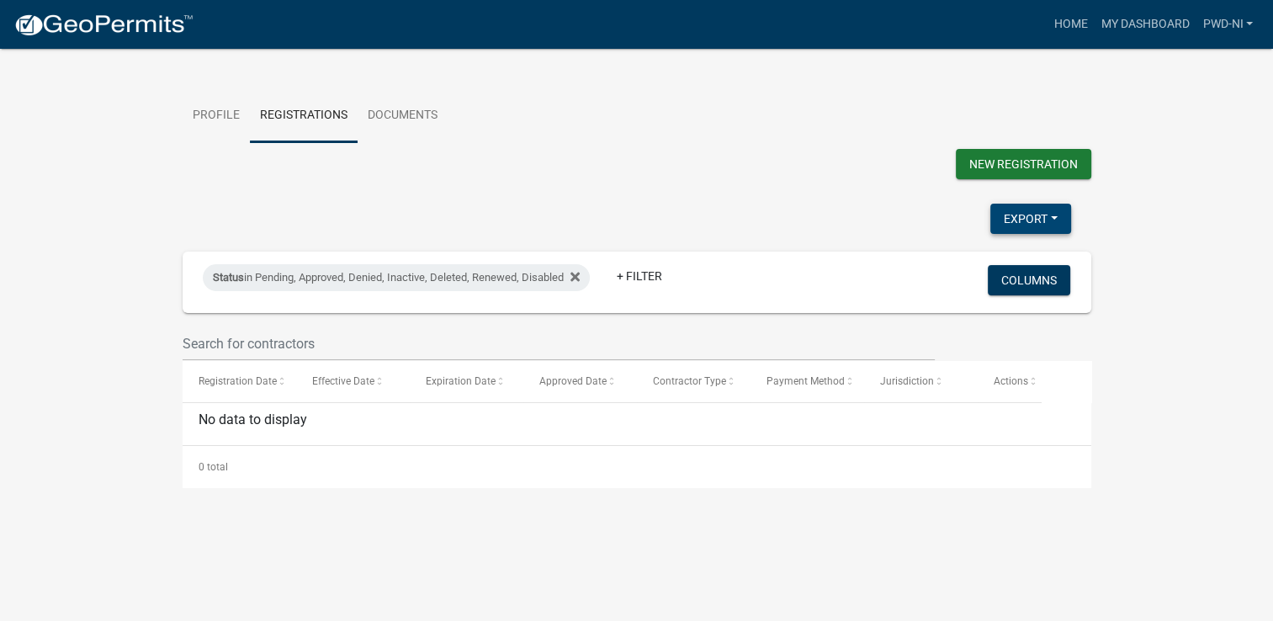
click at [1046, 230] on button "Export" at bounding box center [1030, 219] width 81 height 30
click at [845, 190] on div "New Registration Export Excel Format (.xlsx) CSV Format (.csv) Status in Pendin…" at bounding box center [637, 318] width 909 height 339
click at [419, 113] on link "Documents" at bounding box center [403, 116] width 90 height 54
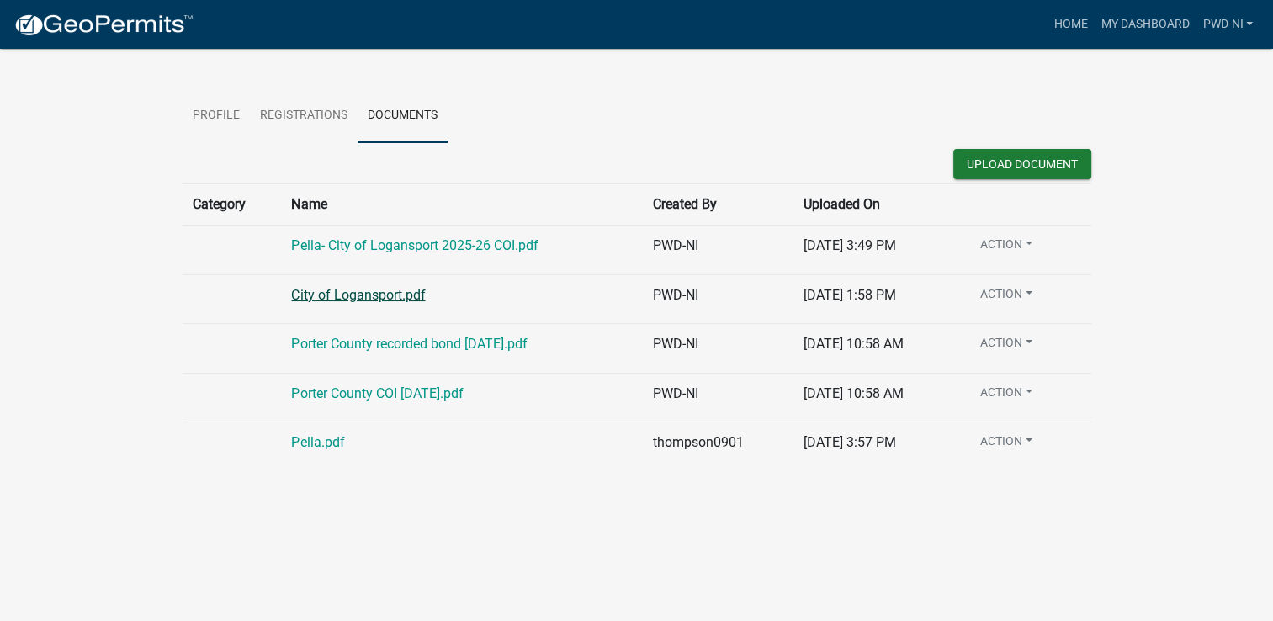
click at [368, 296] on link "City of Logansport.pdf" at bounding box center [358, 295] width 134 height 16
click at [297, 111] on link "Registrations" at bounding box center [304, 116] width 108 height 54
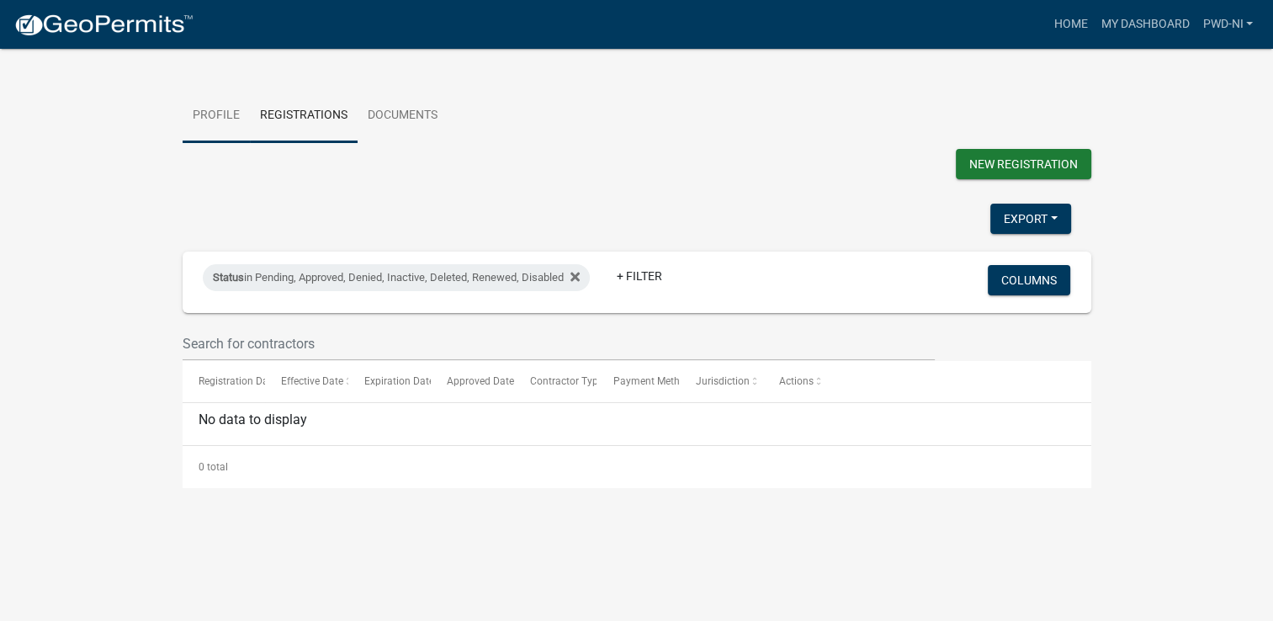
click at [222, 106] on link "Profile" at bounding box center [216, 116] width 67 height 54
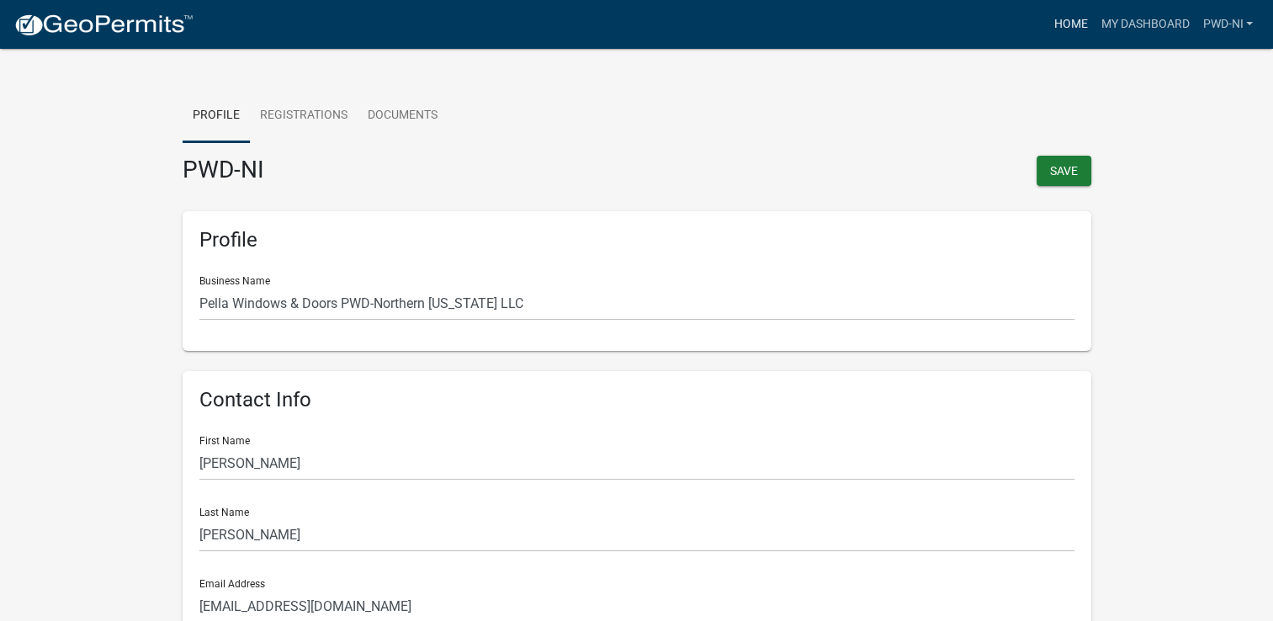
click at [1067, 20] on link "Home" at bounding box center [1070, 24] width 47 height 32
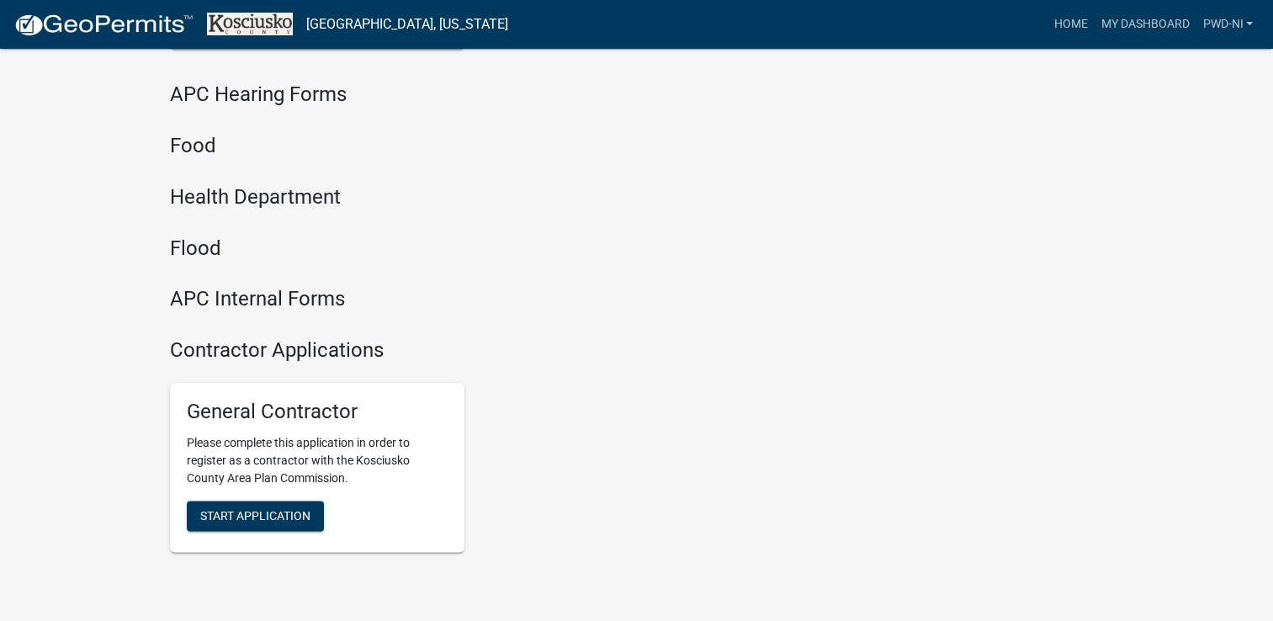
scroll to position [1943, 0]
click at [317, 355] on h4 "Contractor Applications" at bounding box center [477, 350] width 614 height 24
click at [259, 352] on h4 "Contractor Applications" at bounding box center [477, 350] width 614 height 24
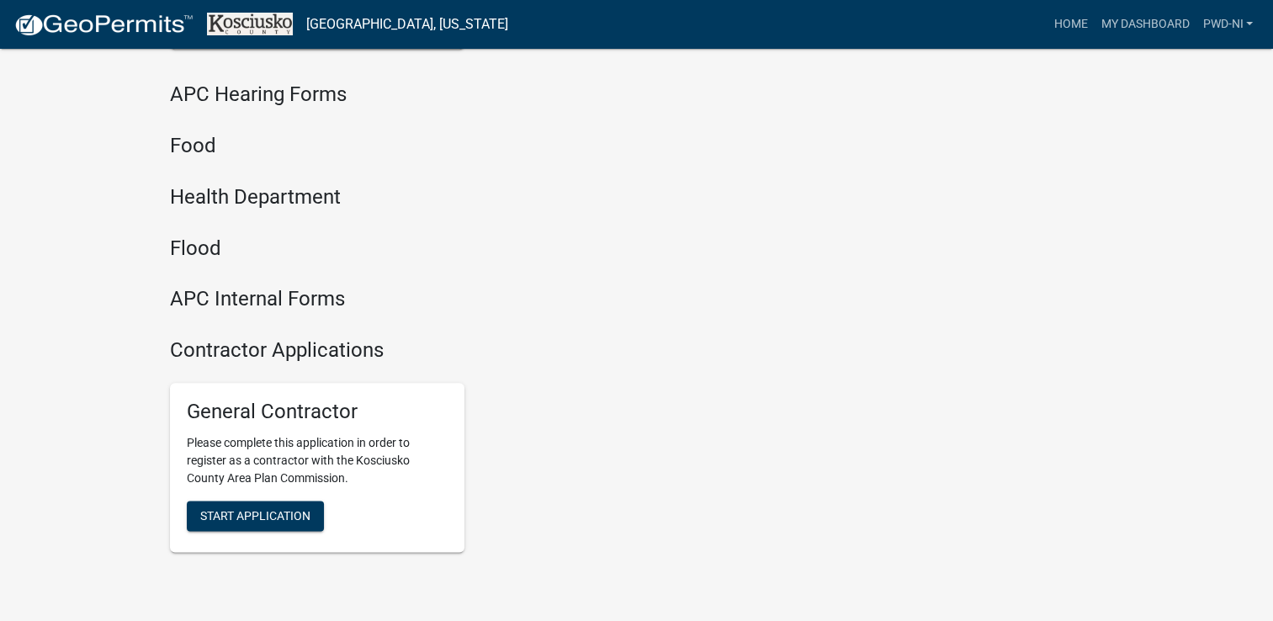
click at [529, 294] on h4 "APC Internal Forms" at bounding box center [477, 299] width 614 height 24
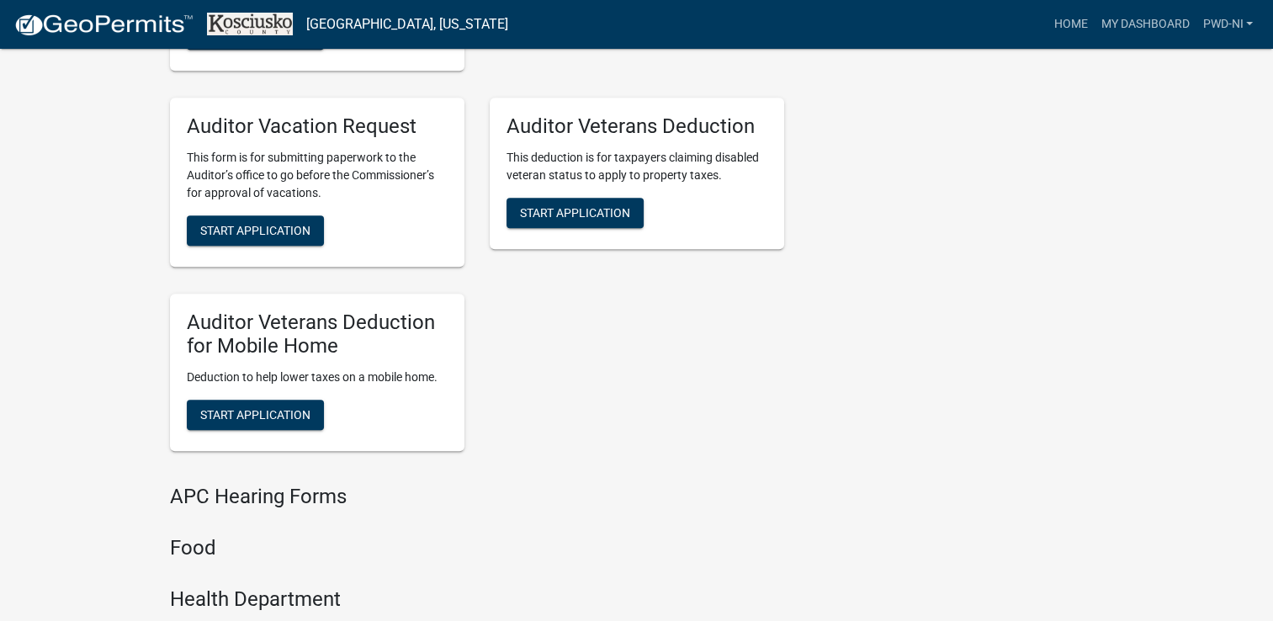
scroll to position [1540, 0]
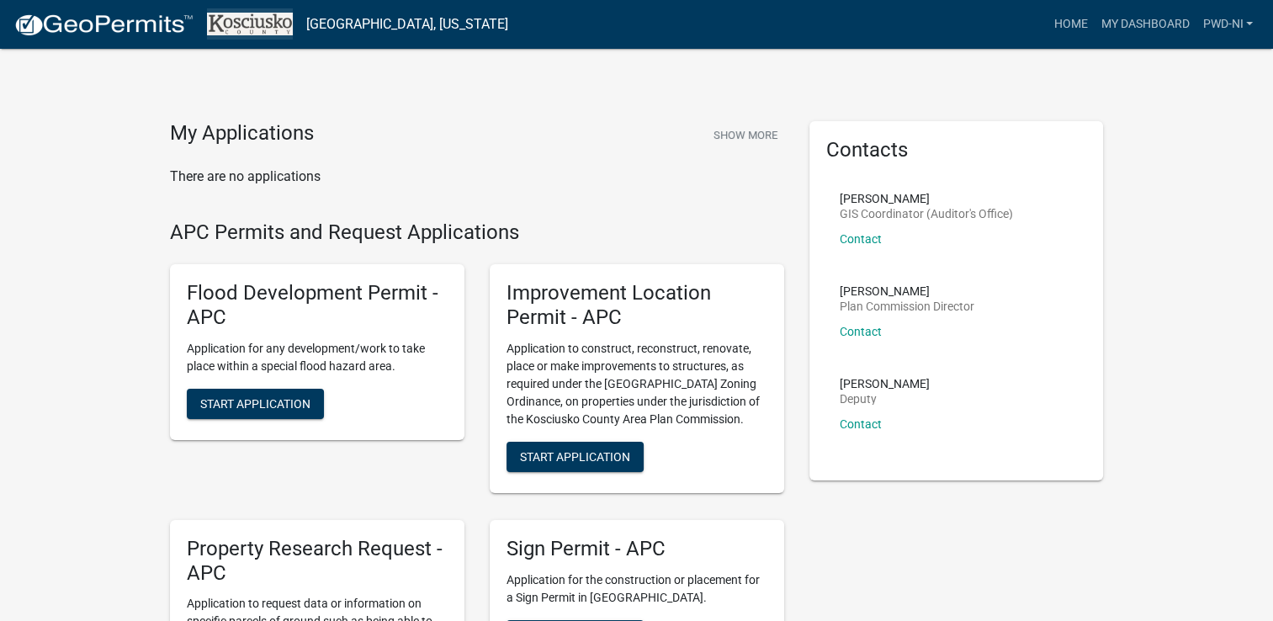
click at [247, 24] on img at bounding box center [250, 24] width 86 height 23
click at [1071, 19] on link "Home" at bounding box center [1070, 24] width 47 height 32
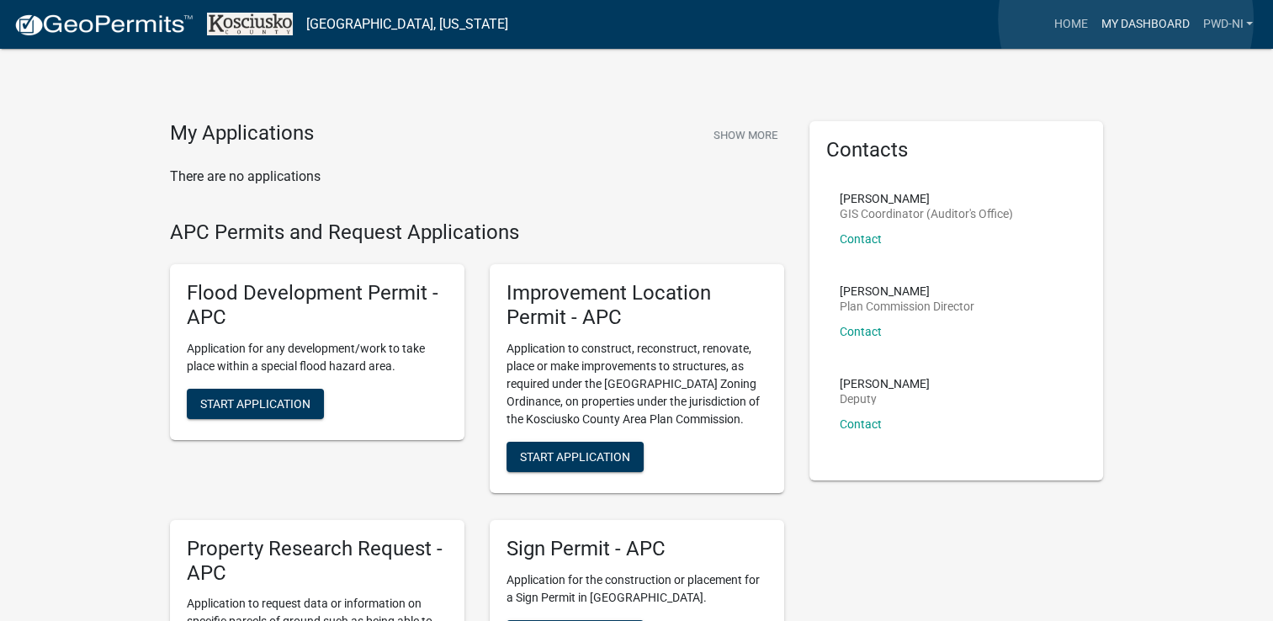
click at [1126, 19] on link "My Dashboard" at bounding box center [1145, 24] width 102 height 32
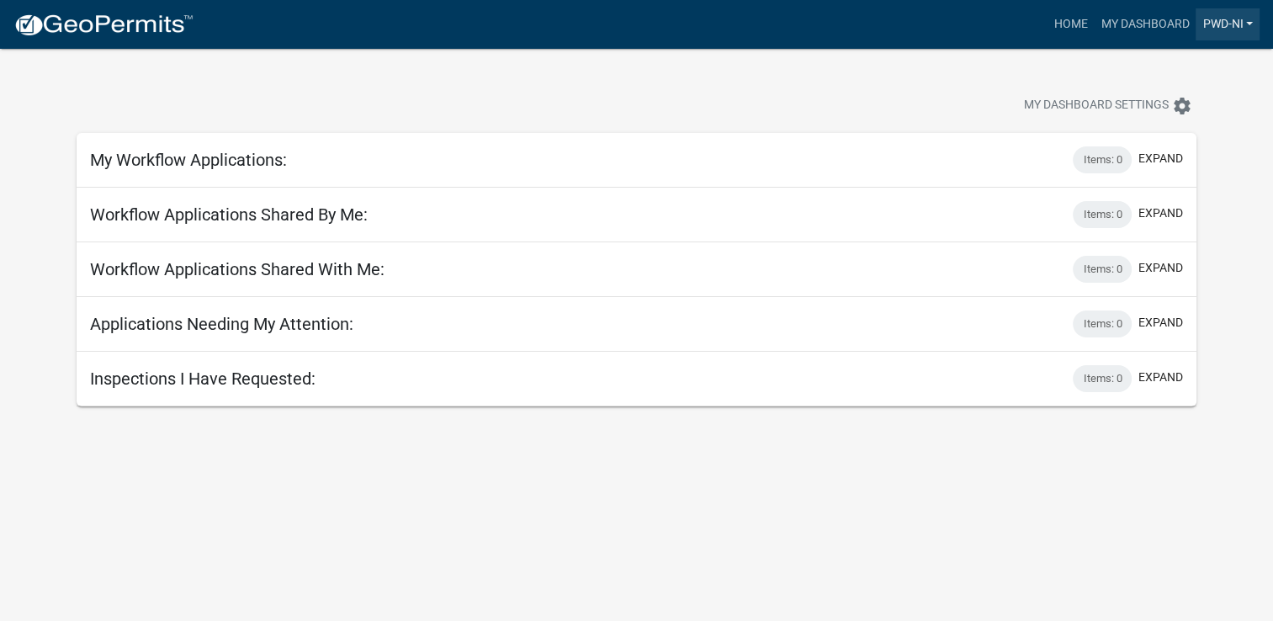
click at [1205, 17] on link "PWD-NI" at bounding box center [1227, 24] width 64 height 32
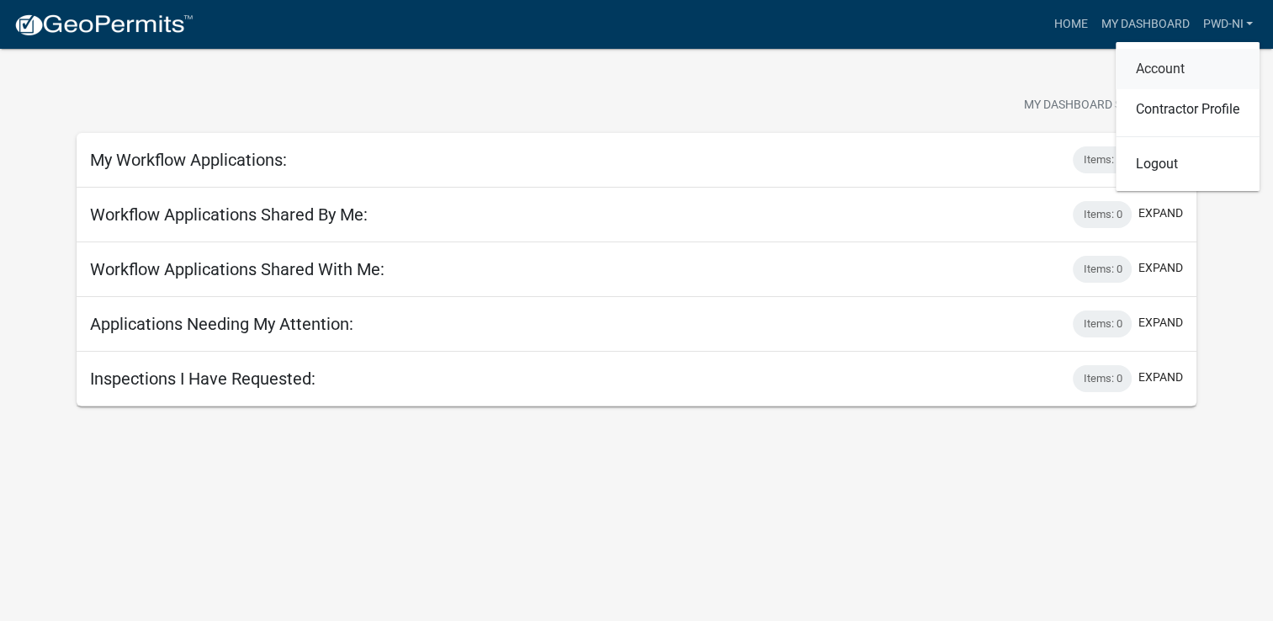
click at [1184, 53] on link "Account" at bounding box center [1188, 69] width 144 height 40
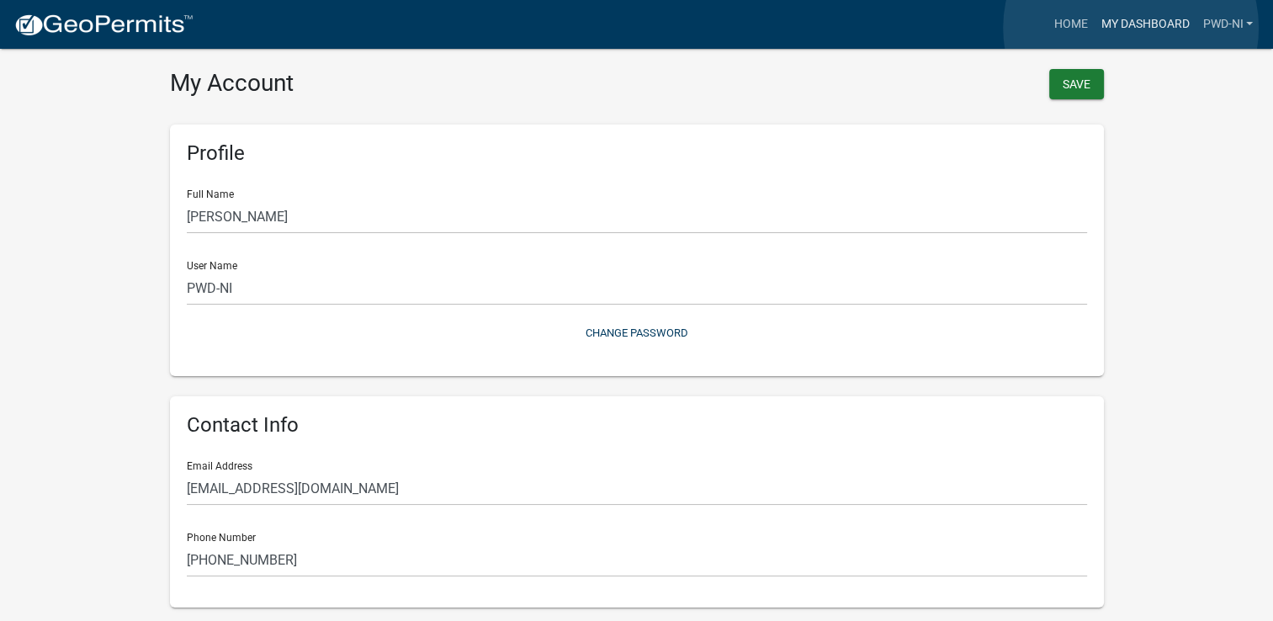
click at [1131, 28] on link "My Dashboard" at bounding box center [1145, 24] width 102 height 32
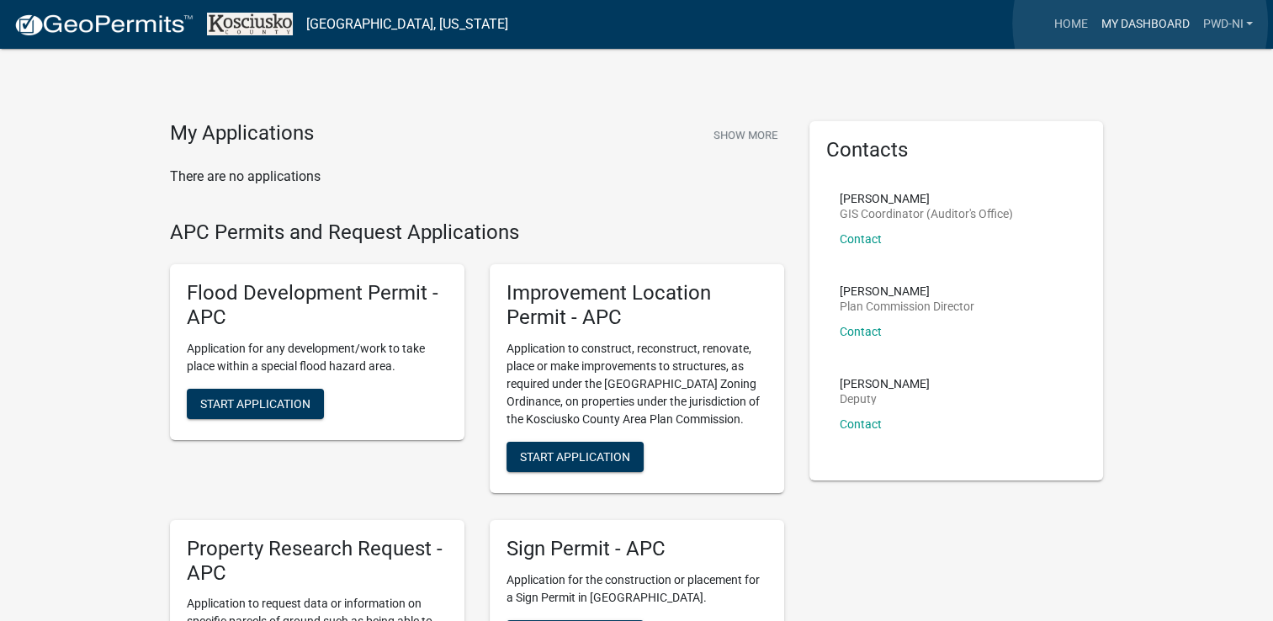
click at [1140, 24] on link "My Dashboard" at bounding box center [1145, 24] width 102 height 32
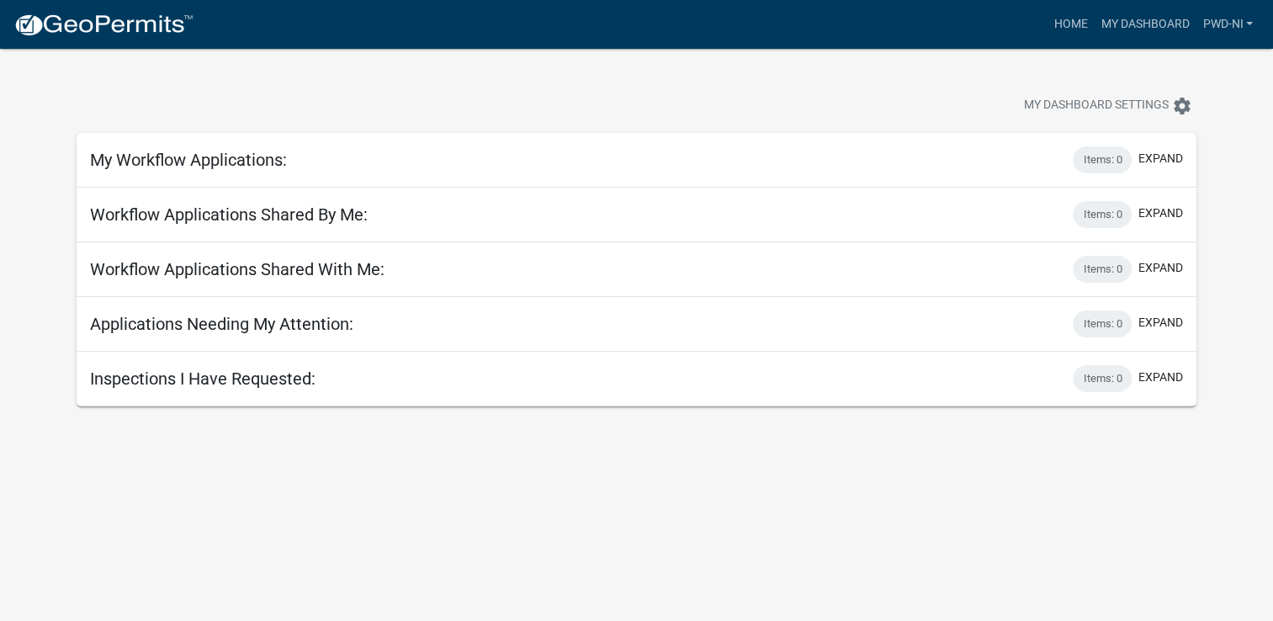
scroll to position [49, 0]
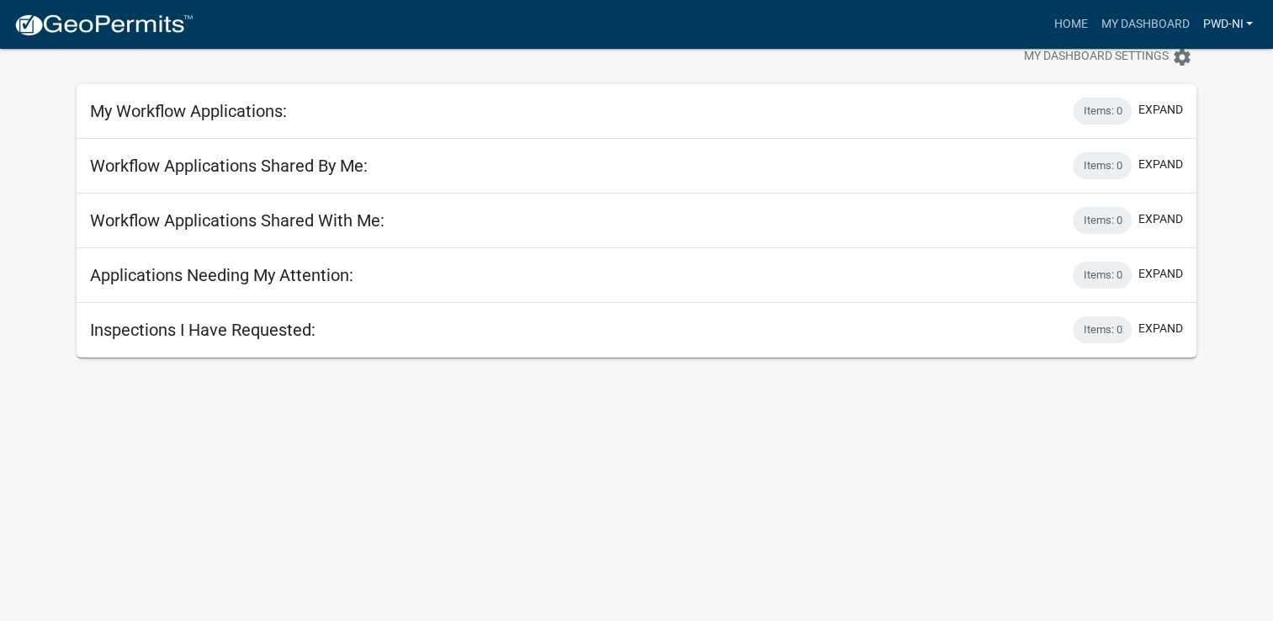
click at [1229, 25] on link "PWD-NI" at bounding box center [1227, 24] width 64 height 32
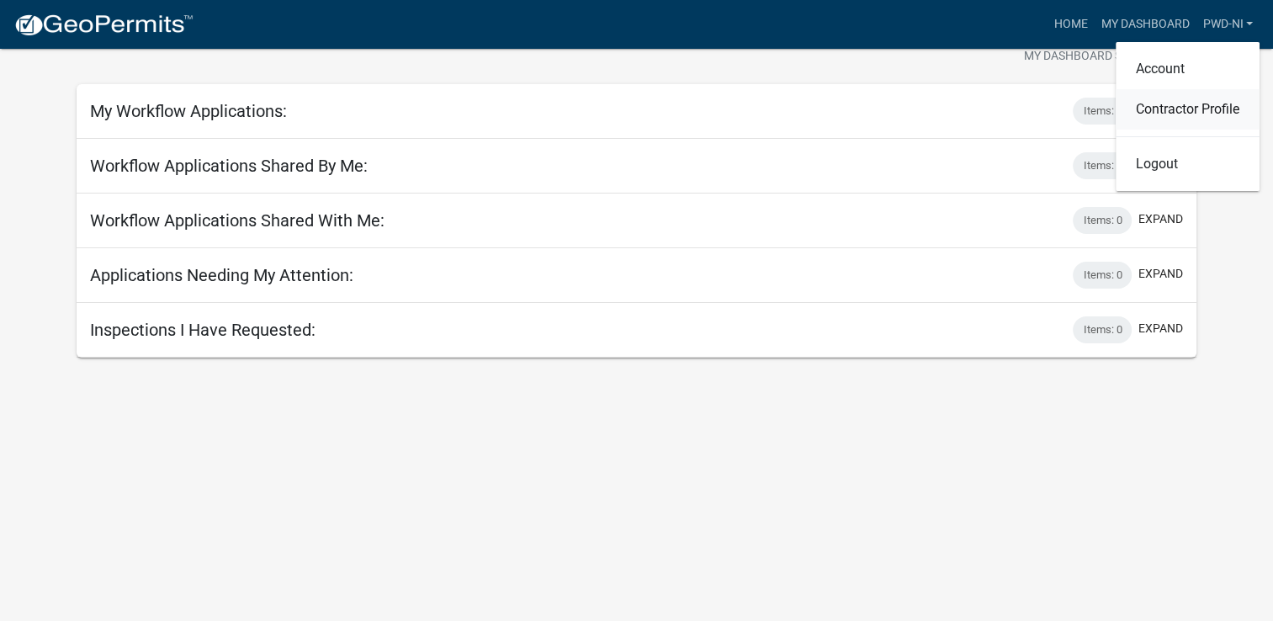
click at [1198, 113] on link "Contractor Profile" at bounding box center [1188, 109] width 144 height 40
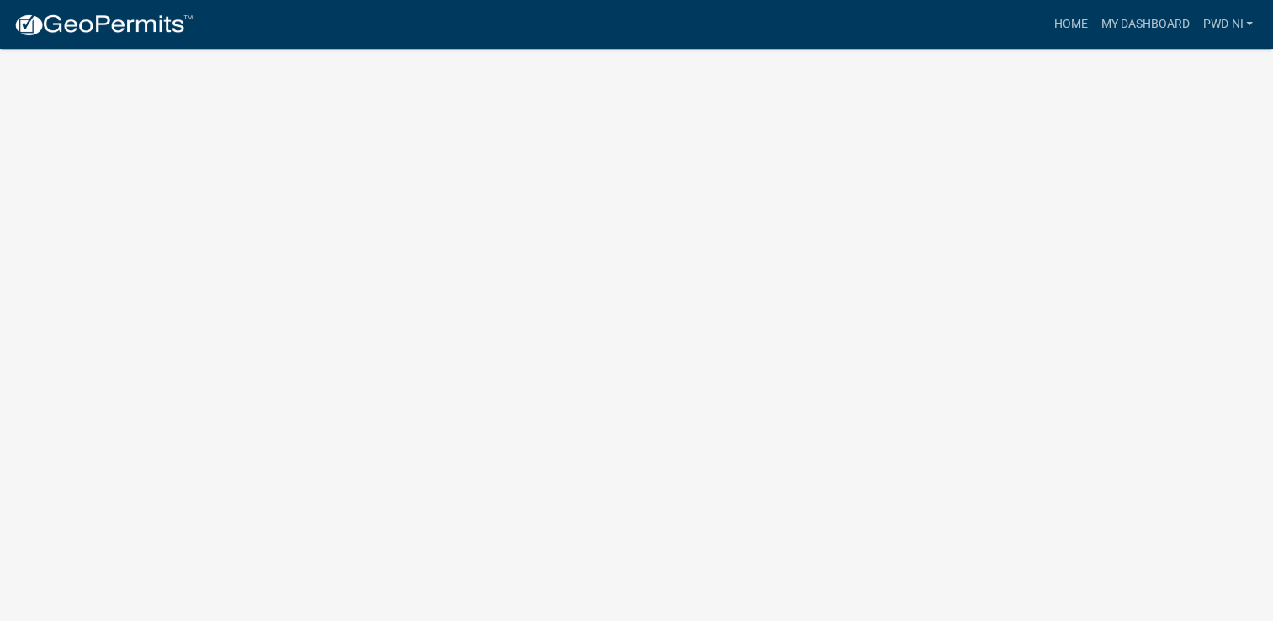
scroll to position [20, 0]
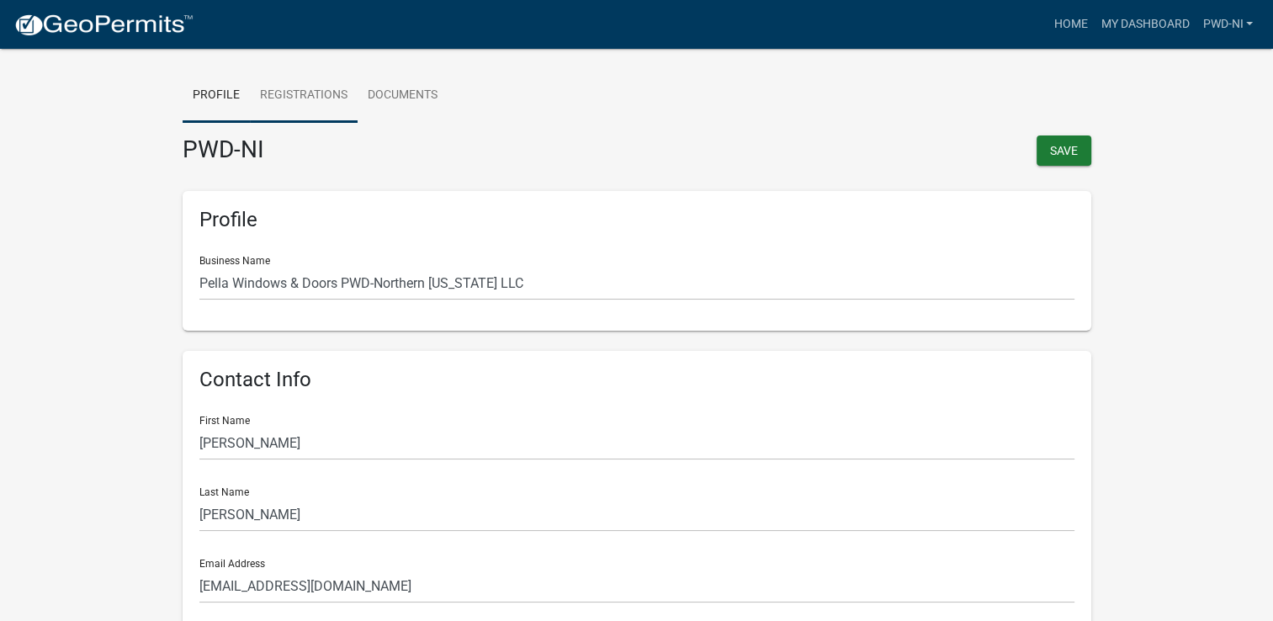
click at [311, 93] on link "Registrations" at bounding box center [304, 96] width 108 height 54
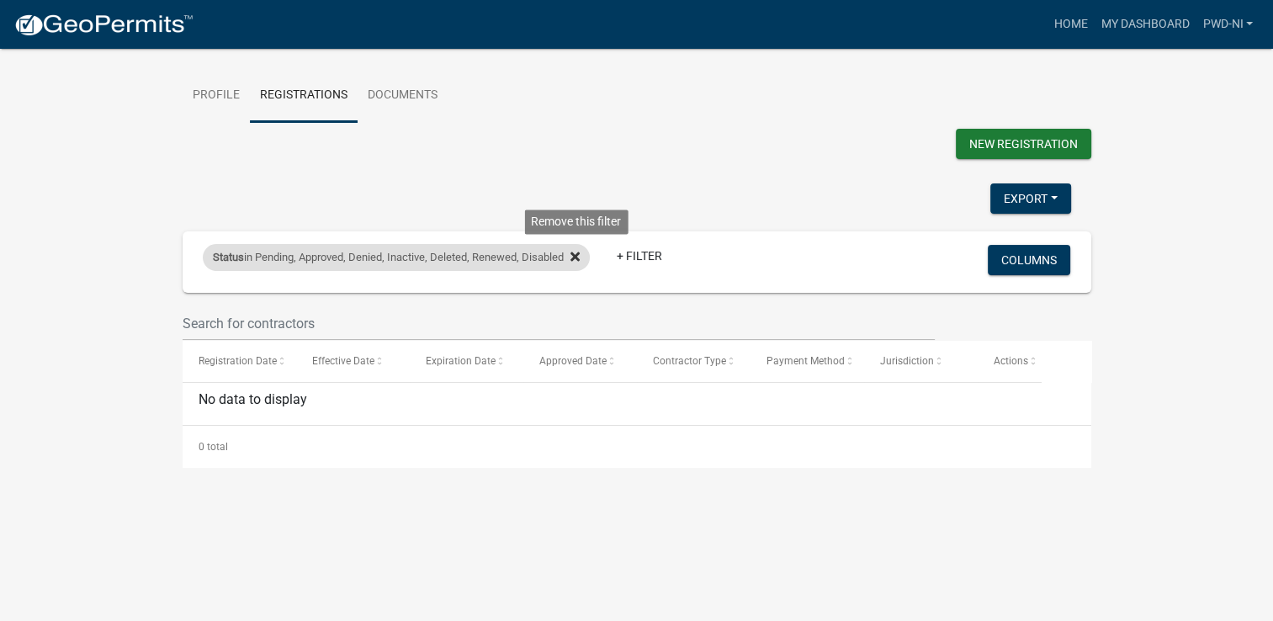
click at [580, 254] on icon at bounding box center [574, 256] width 9 height 9
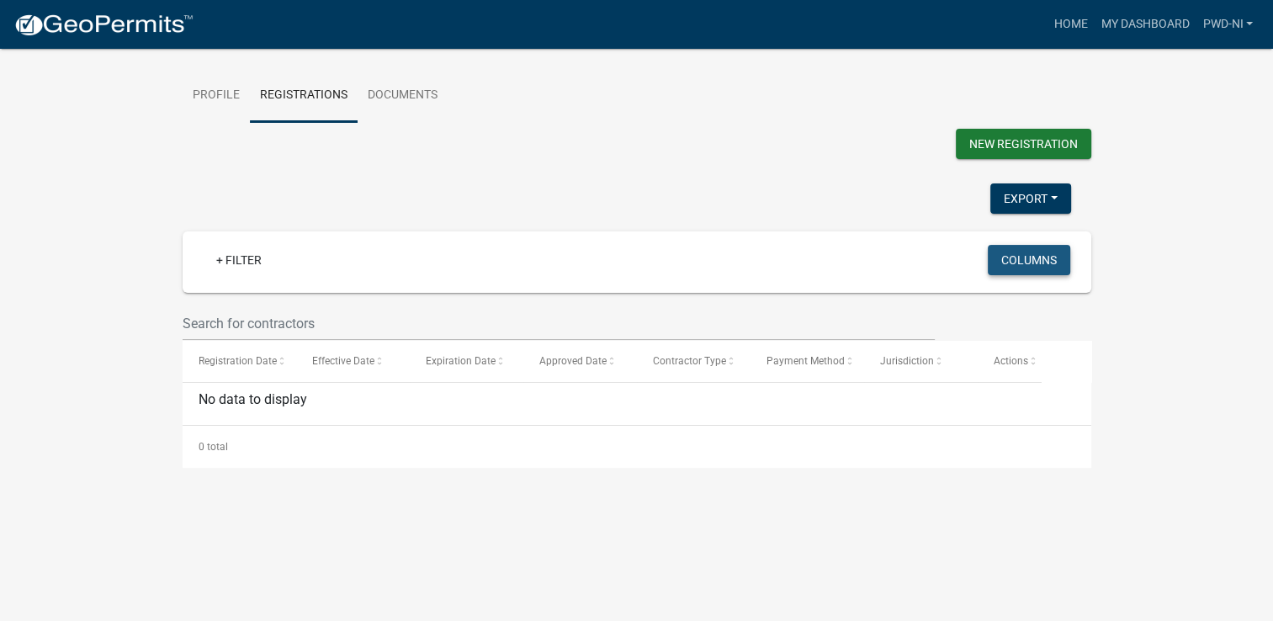
click at [1053, 262] on button "Columns" at bounding box center [1029, 260] width 82 height 30
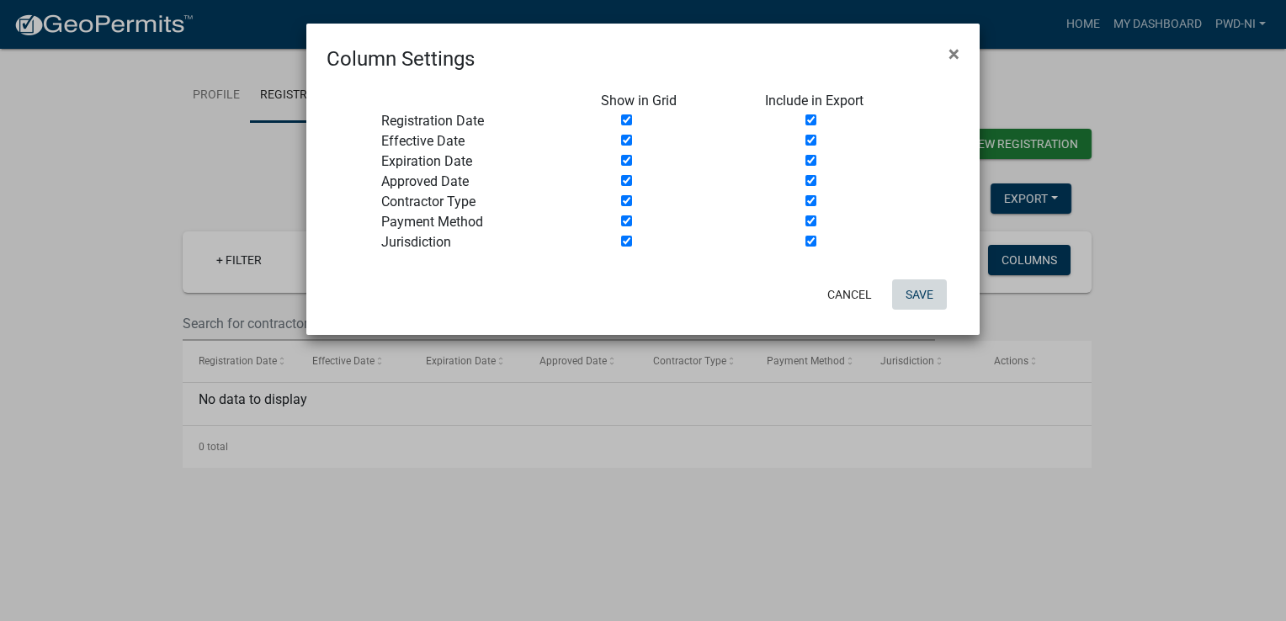
click at [912, 289] on button "Save" at bounding box center [919, 294] width 55 height 30
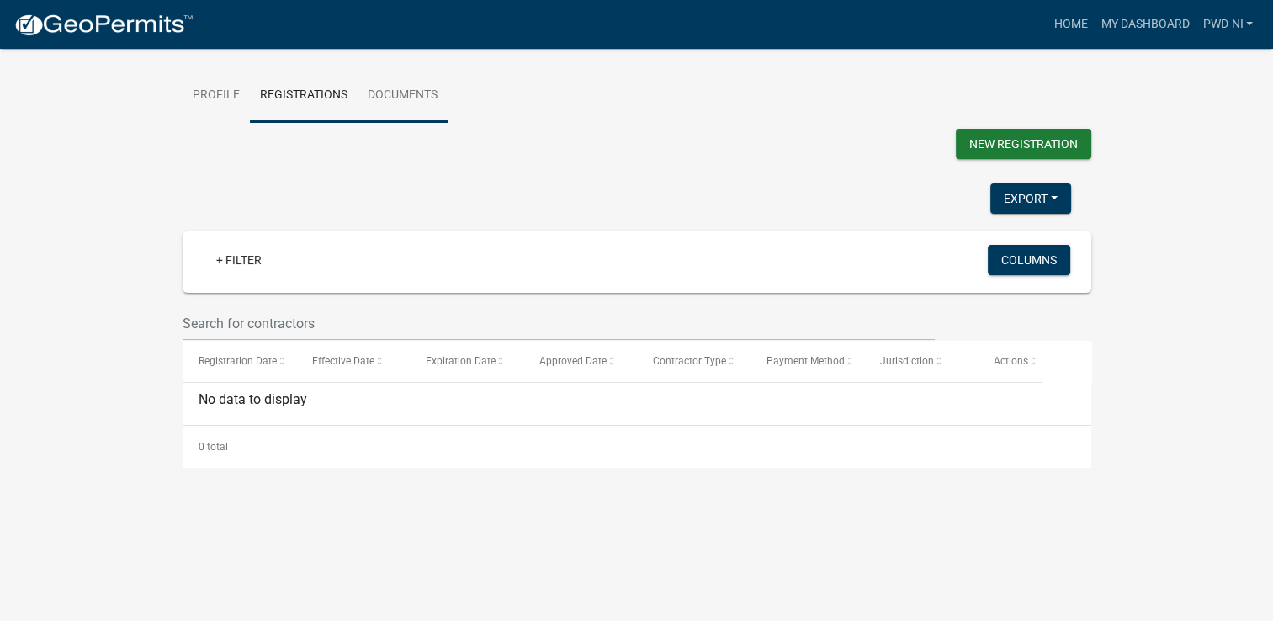
click at [409, 98] on link "Documents" at bounding box center [403, 96] width 90 height 54
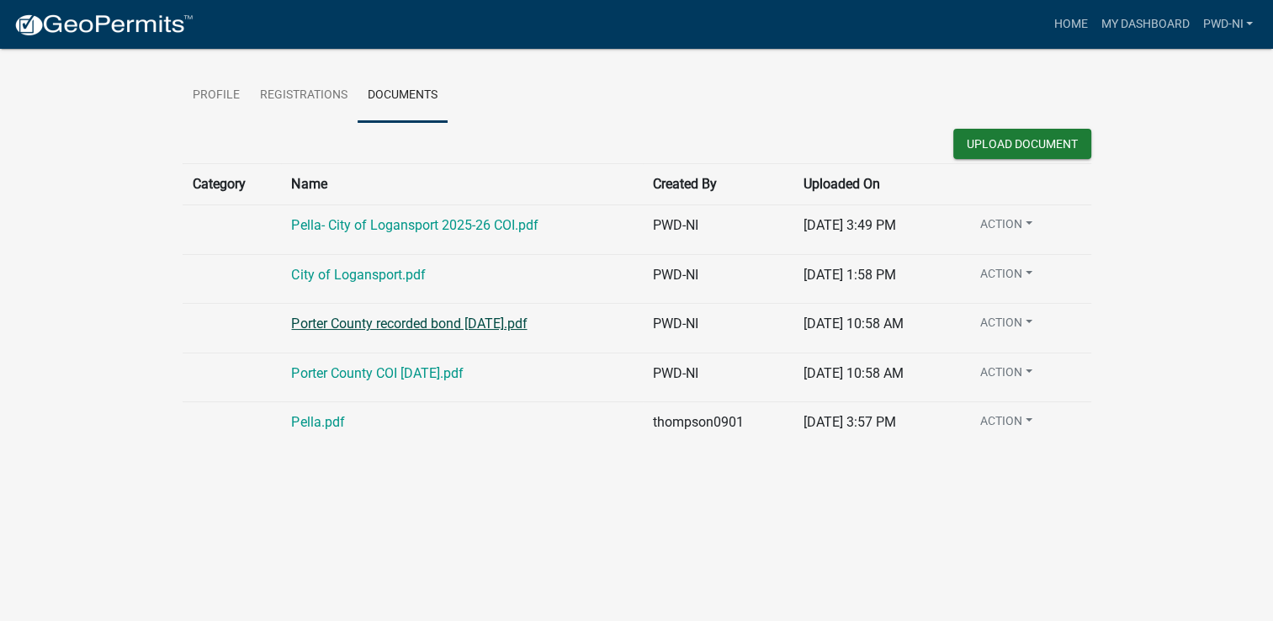
click at [358, 324] on link "Porter County recorded bond [DATE].pdf" at bounding box center [409, 323] width 236 height 16
click at [1209, 16] on link "PWD-NI" at bounding box center [1227, 24] width 64 height 32
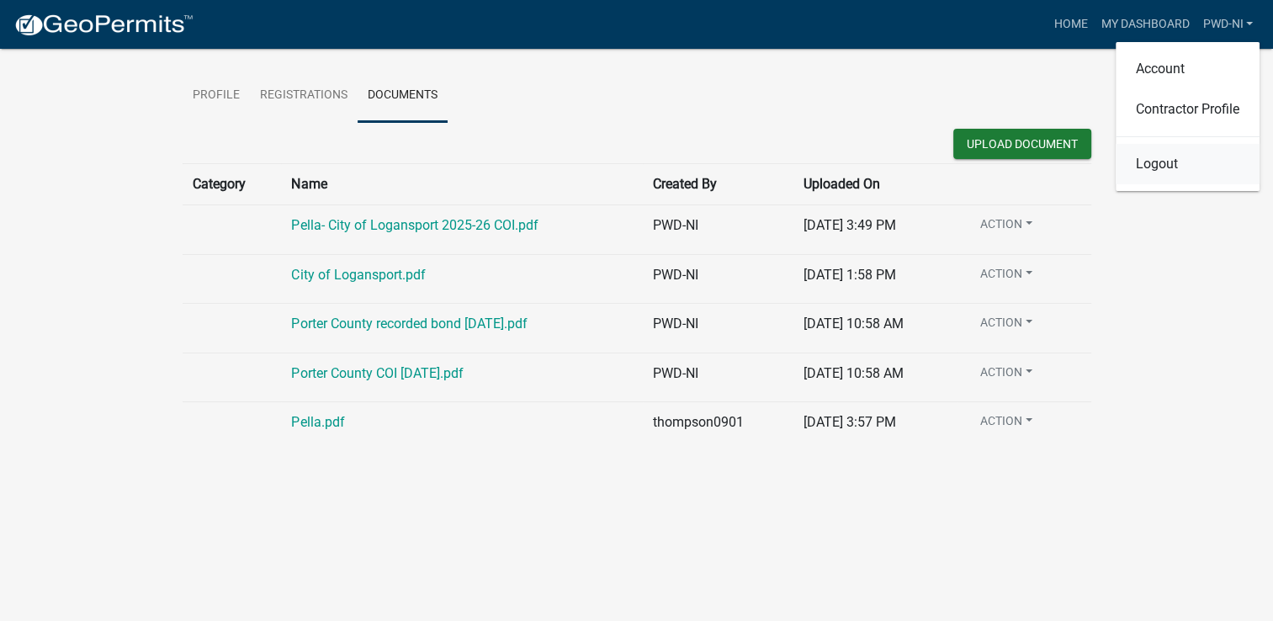
click at [1161, 162] on link "Logout" at bounding box center [1188, 164] width 144 height 40
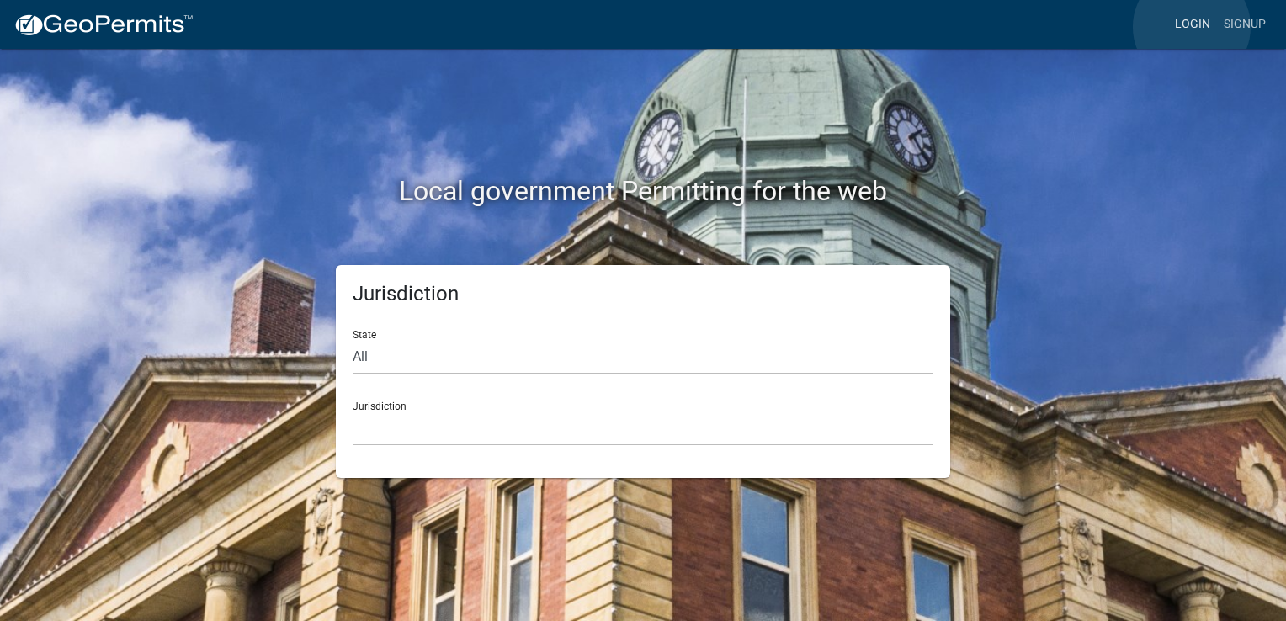
click at [1191, 27] on link "Login" at bounding box center [1192, 24] width 49 height 32
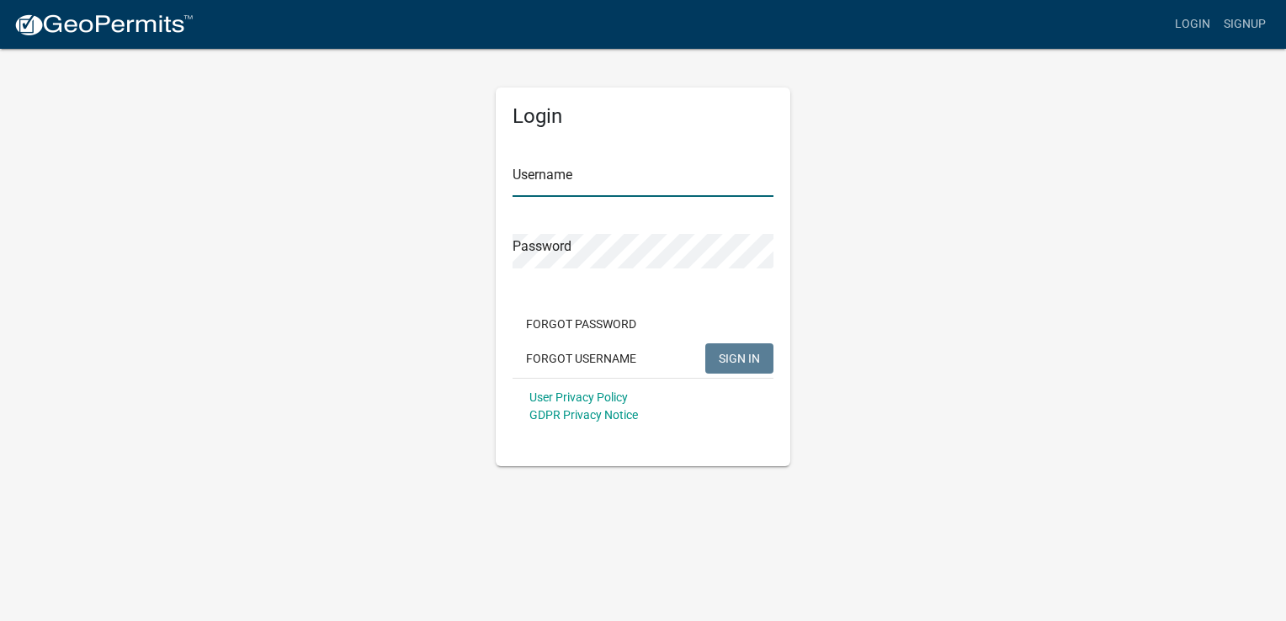
type input "PWD-NI"
click at [738, 353] on span "SIGN IN" at bounding box center [738, 357] width 41 height 13
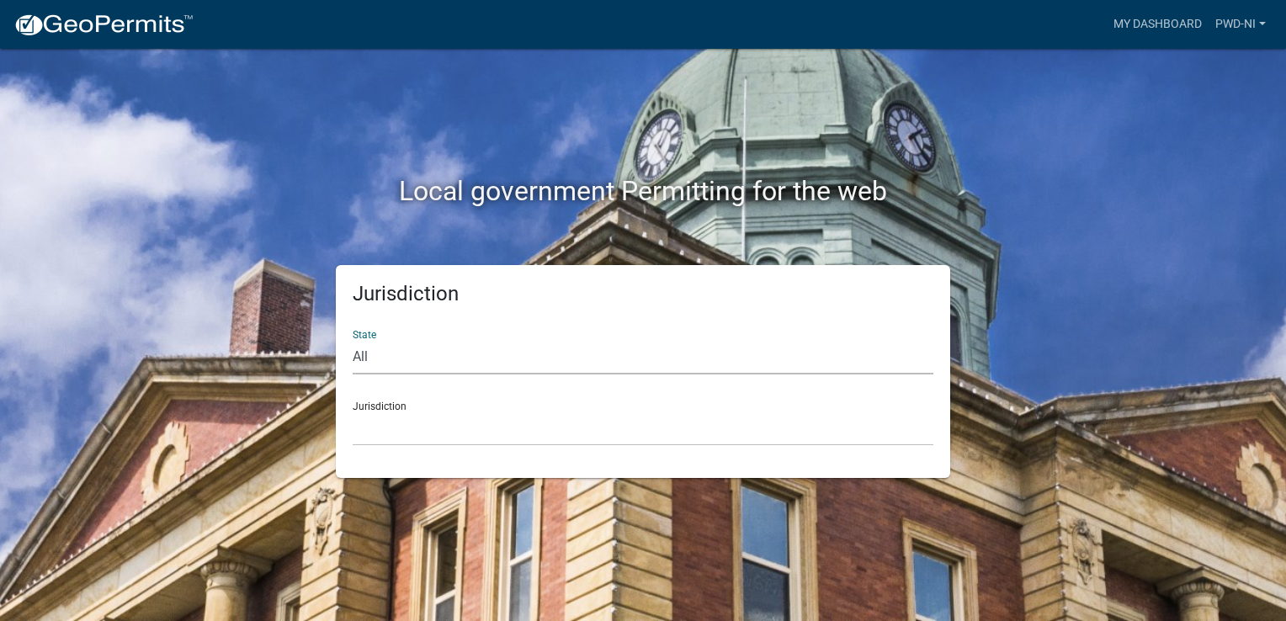
click at [395, 348] on select "All [US_STATE] [US_STATE] [US_STATE] [US_STATE] [US_STATE] [US_STATE] [US_STATE…" at bounding box center [643, 357] width 580 height 34
select select "[US_STATE]"
click at [353, 340] on select "All [US_STATE] [US_STATE] [US_STATE] [US_STATE] [US_STATE] [US_STATE] [US_STATE…" at bounding box center [643, 357] width 580 height 34
click at [423, 416] on select "City of [GEOGRAPHIC_DATA], [US_STATE] City of [GEOGRAPHIC_DATA], [US_STATE] Cit…" at bounding box center [643, 428] width 580 height 34
click at [412, 432] on select "[GEOGRAPHIC_DATA], [US_STATE] [GEOGRAPHIC_DATA], [US_STATE][PERSON_NAME][GEOGRA…" at bounding box center [643, 428] width 580 height 34
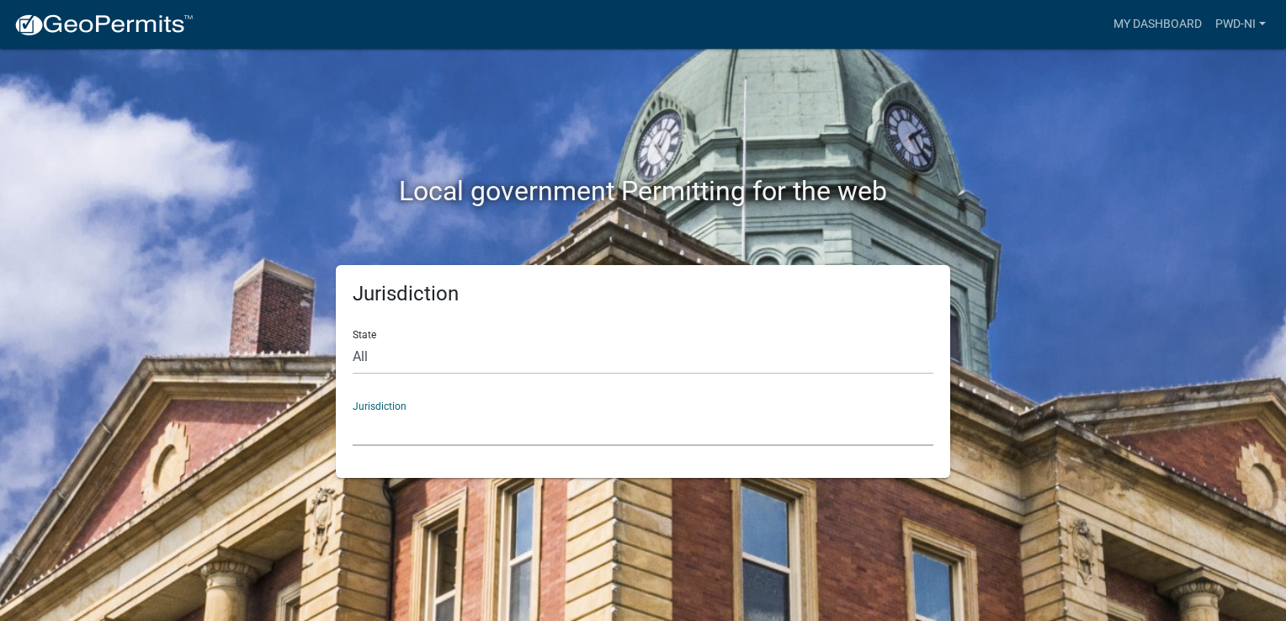
click at [403, 422] on select "[GEOGRAPHIC_DATA], [US_STATE] [GEOGRAPHIC_DATA], [US_STATE][PERSON_NAME][GEOGRA…" at bounding box center [643, 428] width 580 height 34
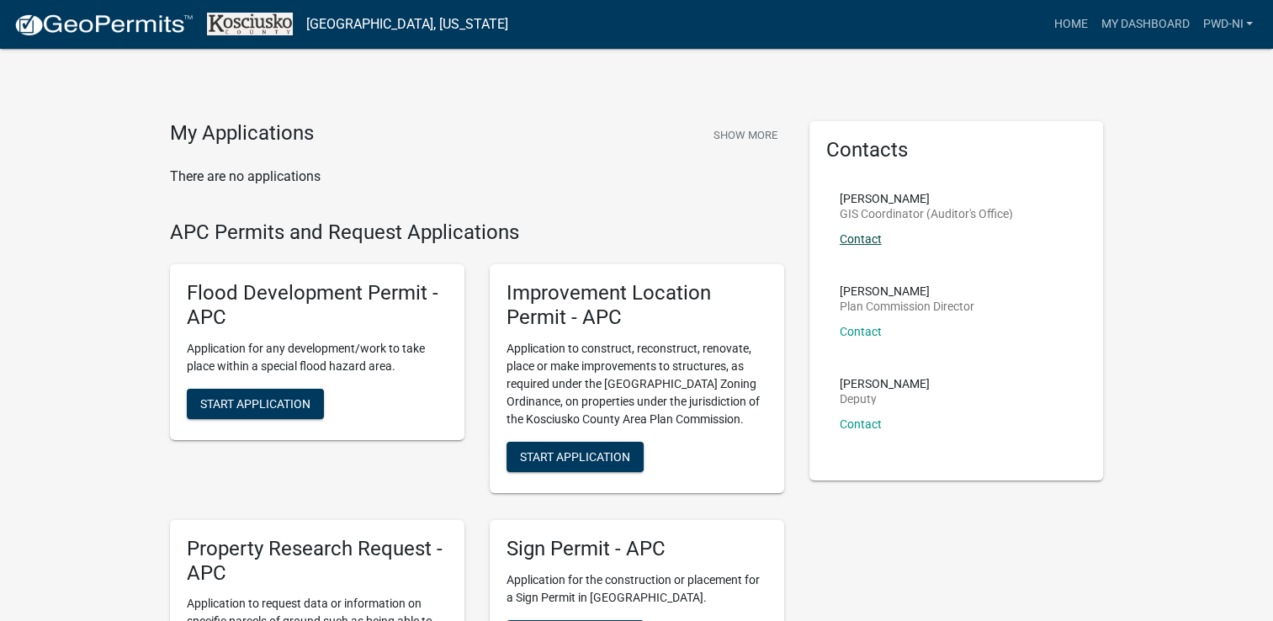
click at [862, 238] on link "Contact" at bounding box center [861, 238] width 42 height 13
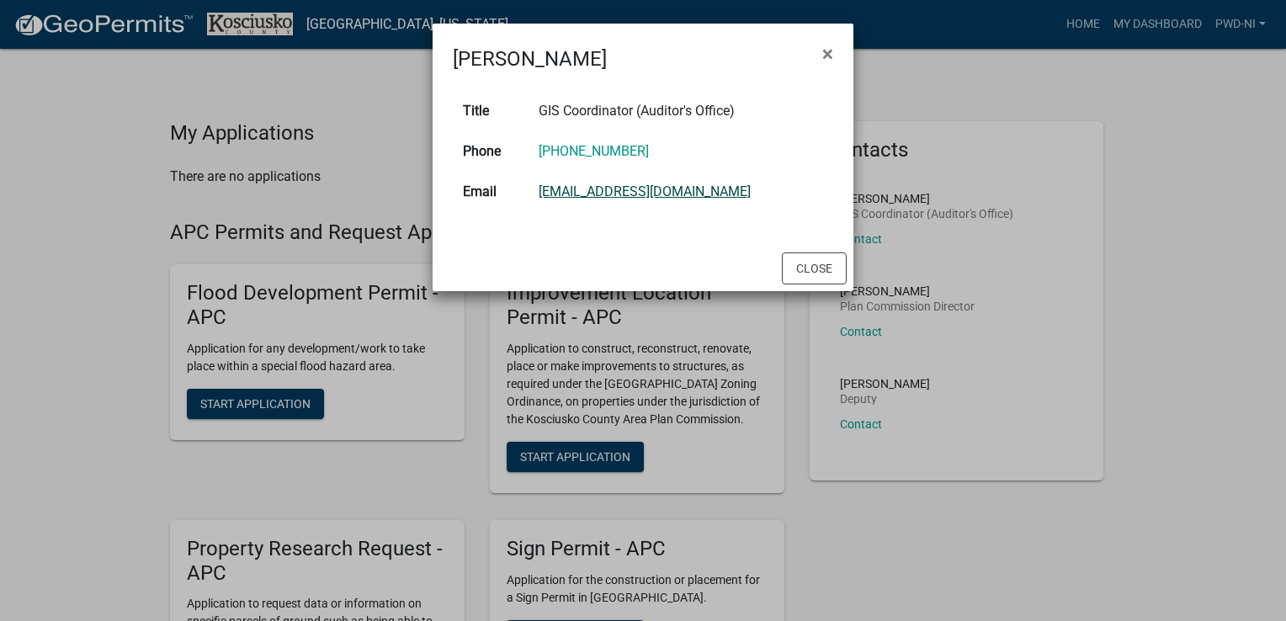
click at [616, 194] on link "[EMAIL_ADDRESS][DOMAIN_NAME]" at bounding box center [644, 191] width 212 height 16
